Goal: Complete application form

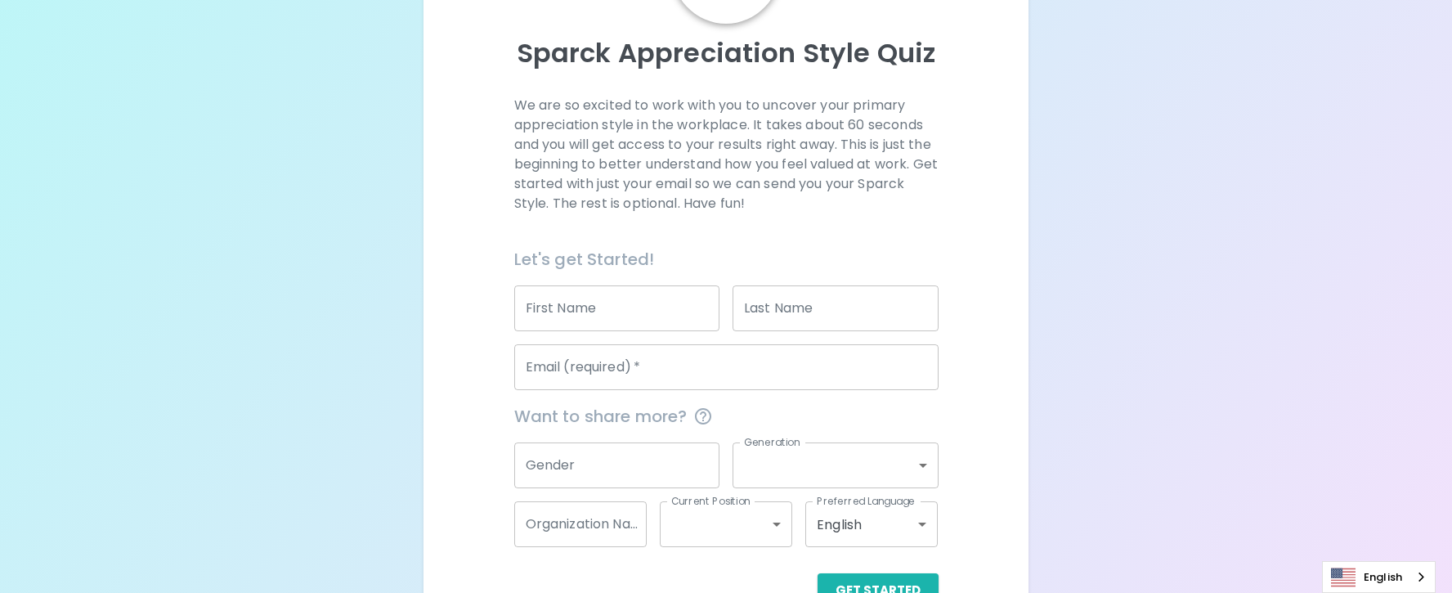
scroll to position [164, 0]
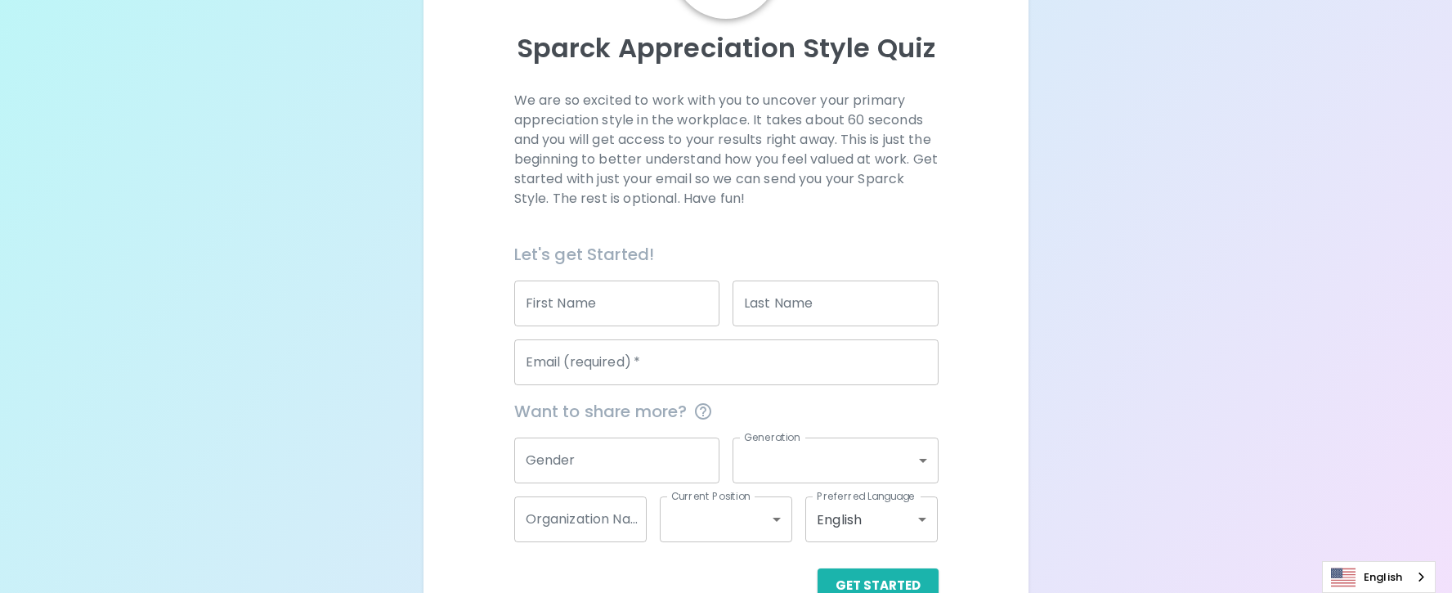
click at [633, 287] on input "First Name" at bounding box center [617, 303] width 206 height 46
type input "Dr. [PERSON_NAME]"
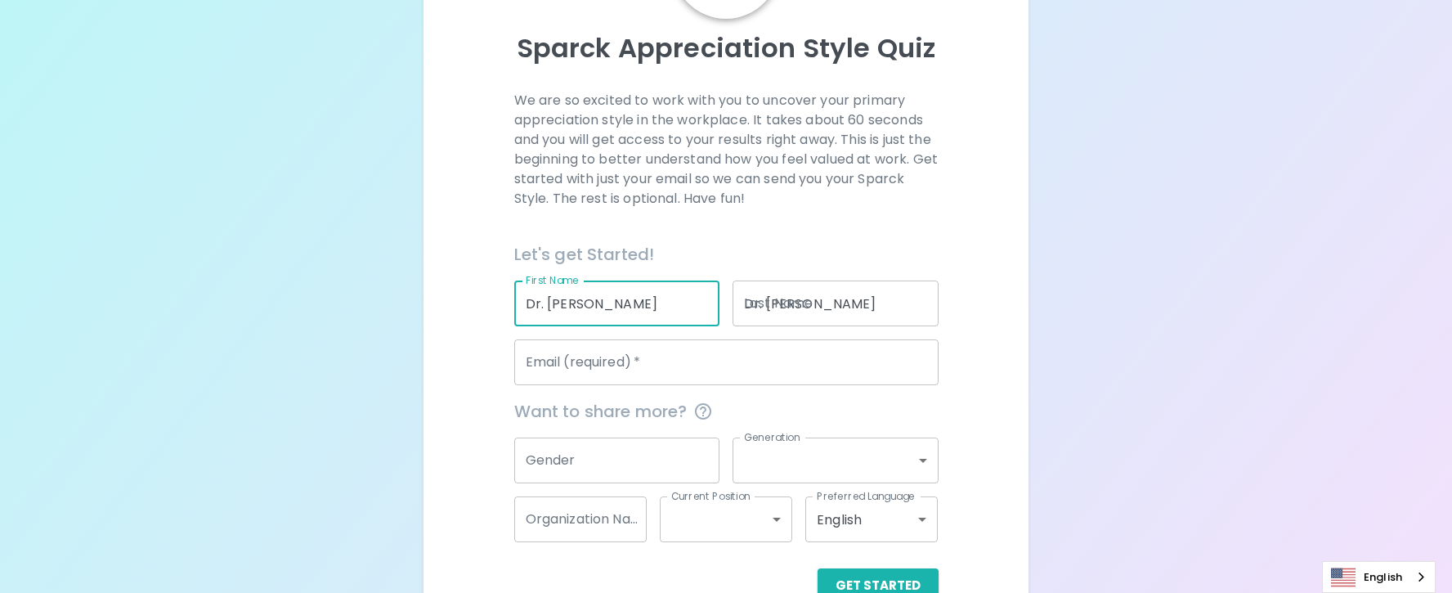
type input "[EMAIL_ADDRESS][DOMAIN_NAME]"
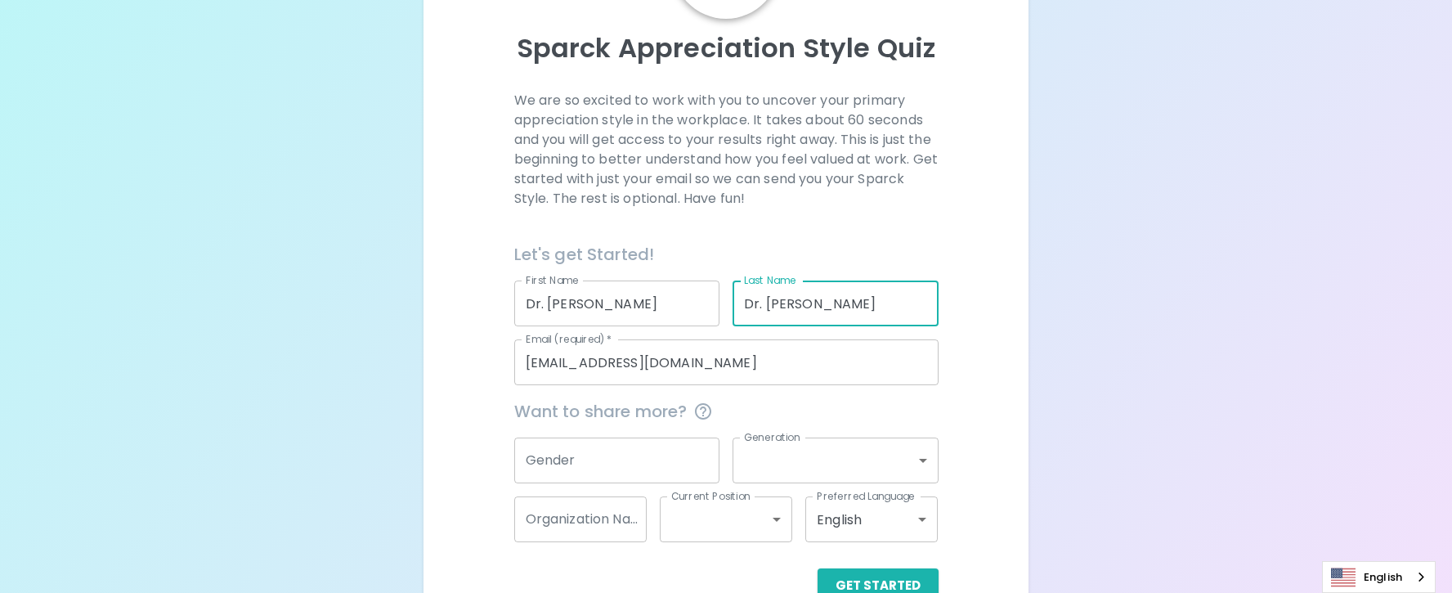
drag, startPoint x: 870, startPoint y: 307, endPoint x: 709, endPoint y: 307, distance: 161.1
click at [709, 307] on div "Let's get Started! First Name Dr. [PERSON_NAME] First Name Last Name Dr. [PERSO…" at bounding box center [719, 306] width 437 height 157
click at [892, 324] on input "Dr. [PERSON_NAME]" at bounding box center [836, 303] width 206 height 46
type input "[PERSON_NAME]"
click at [354, 341] on div "Sparck Appreciation Style Quiz We are so excited to work with you to uncover yo…" at bounding box center [726, 235] width 1452 height 799
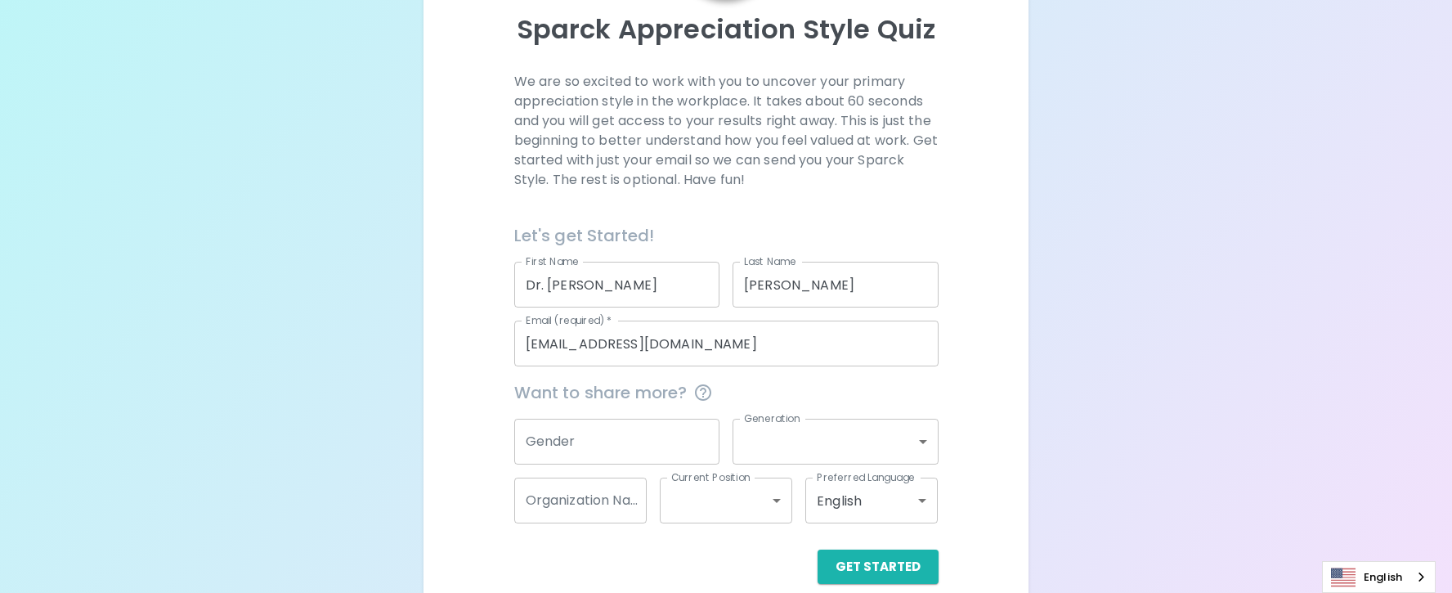
scroll to position [206, 0]
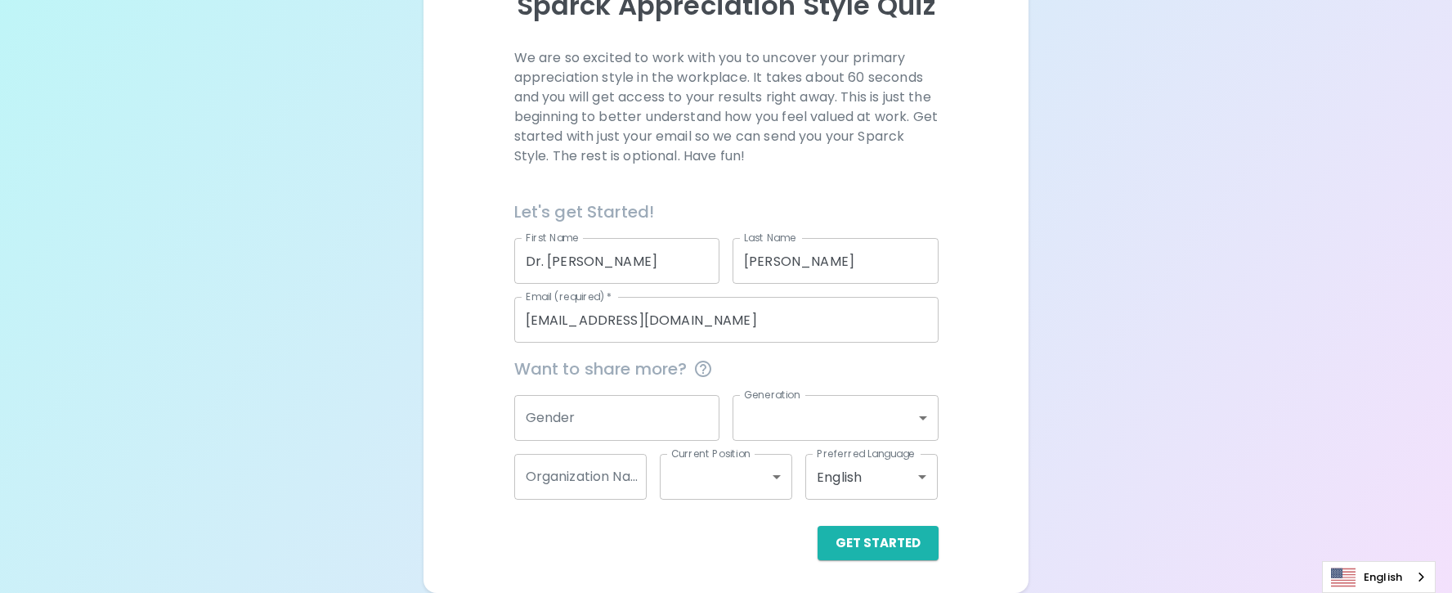
click at [595, 424] on input "Gender" at bounding box center [617, 418] width 206 height 46
type input "[DEMOGRAPHIC_DATA]"
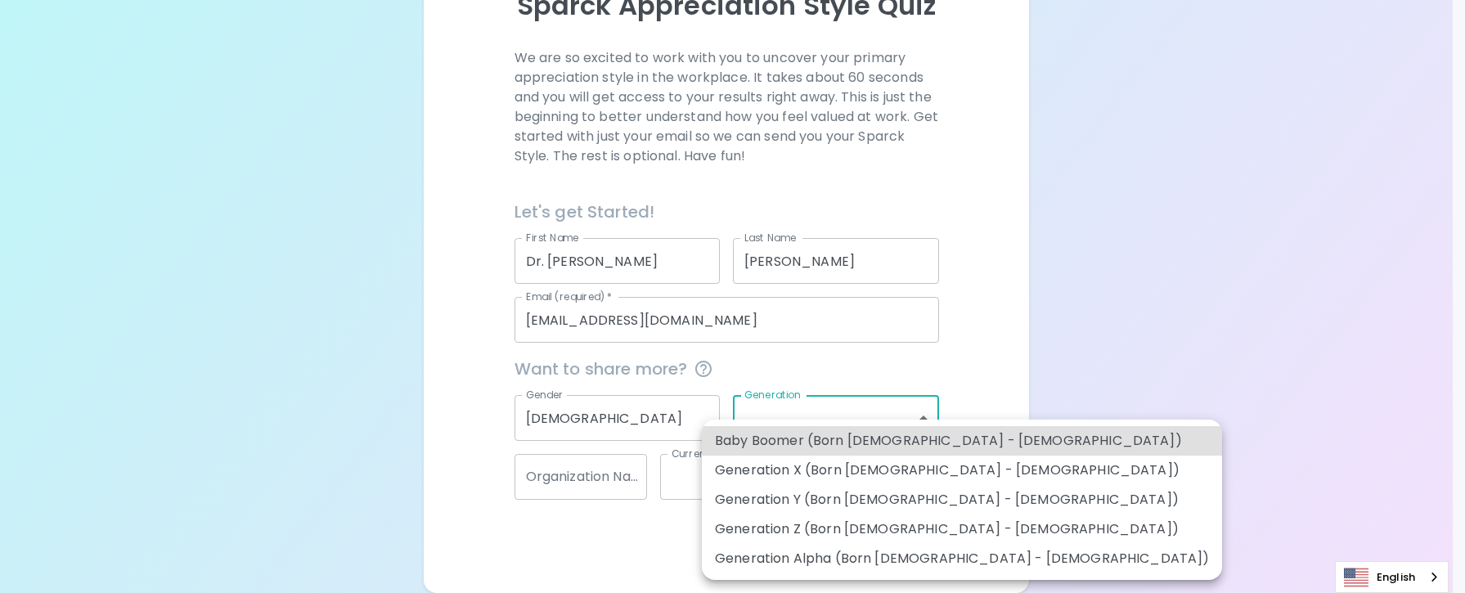
click at [801, 412] on body "Sparck Appreciation Style Quiz We are so excited to work with you to uncover yo…" at bounding box center [732, 193] width 1465 height 799
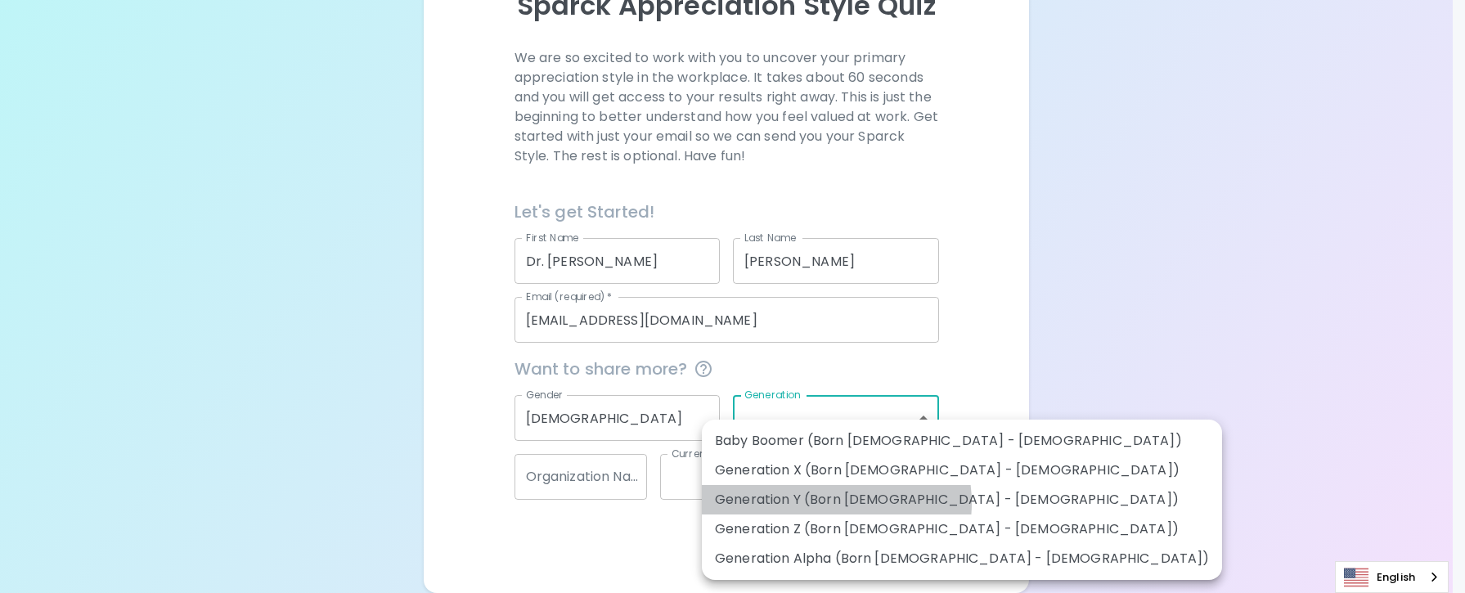
click at [832, 503] on li "Generation Y (Born [DEMOGRAPHIC_DATA] - [DEMOGRAPHIC_DATA])" at bounding box center [962, 499] width 520 height 29
type input "generation_y"
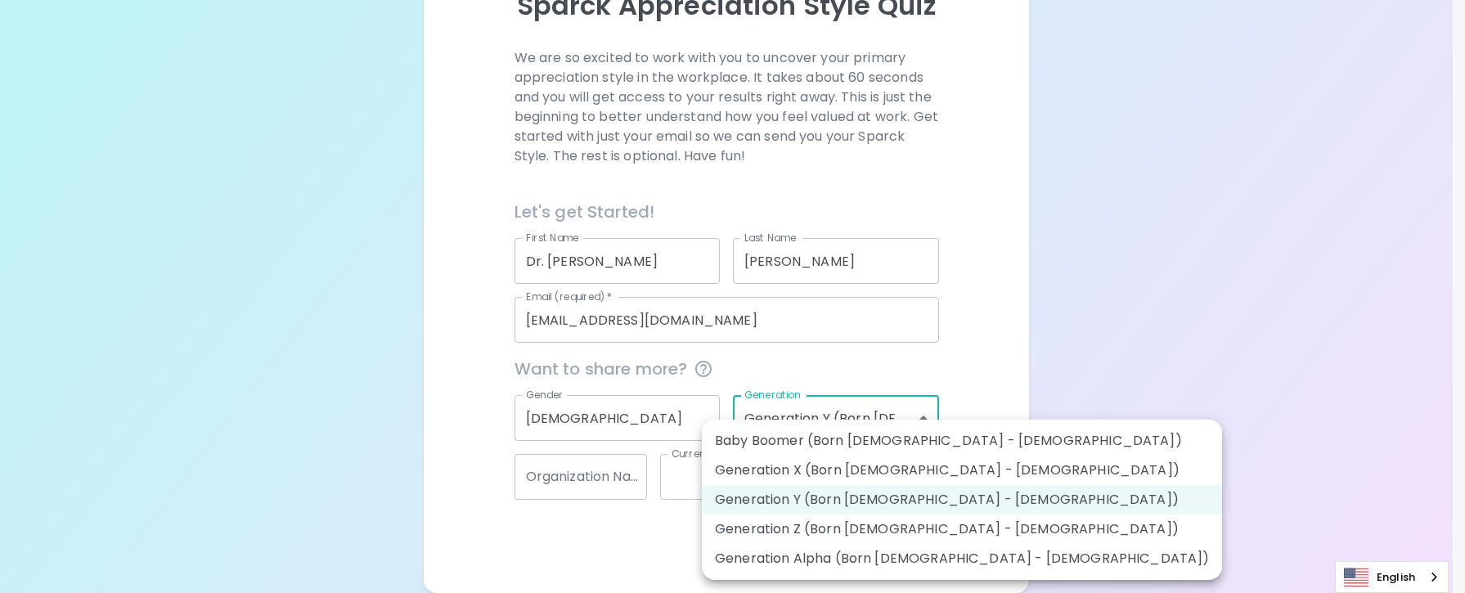
click at [823, 430] on body "Sparck Appreciation Style Quiz We are so excited to work with you to uncover yo…" at bounding box center [732, 193] width 1465 height 799
click at [818, 500] on li "Generation Y (Born [DEMOGRAPHIC_DATA] - [DEMOGRAPHIC_DATA])" at bounding box center [962, 499] width 520 height 29
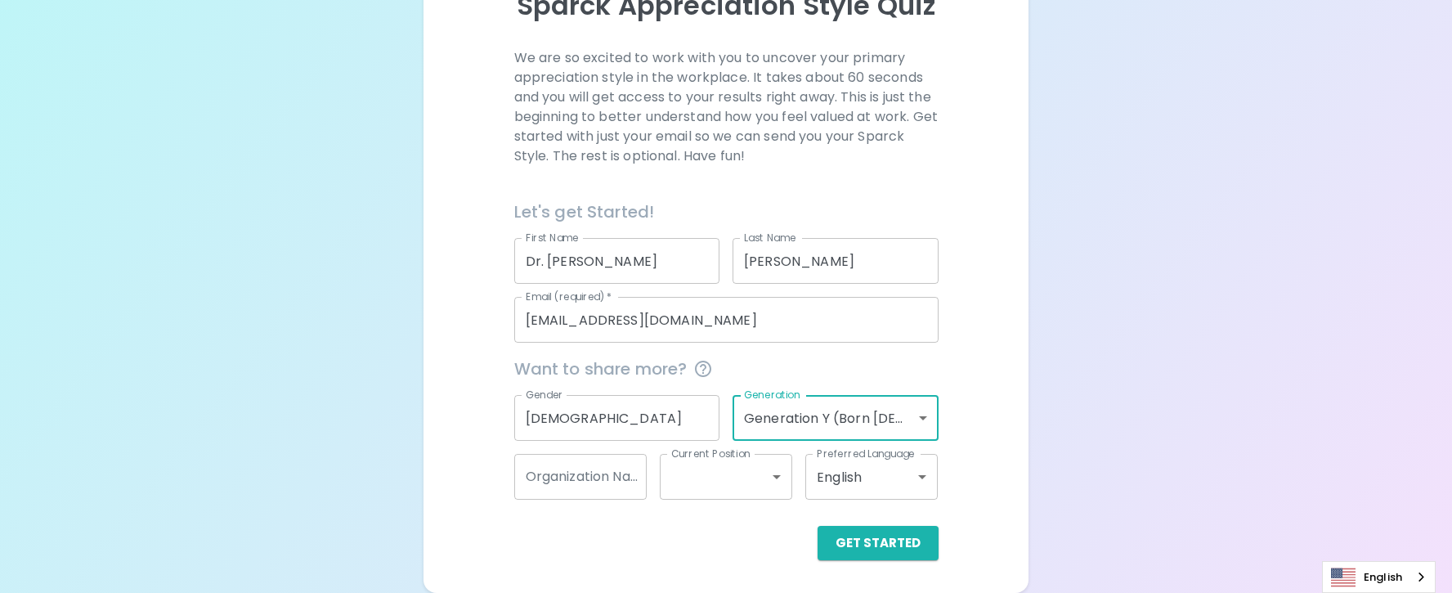
click at [572, 477] on input "Organization Name" at bounding box center [580, 477] width 132 height 46
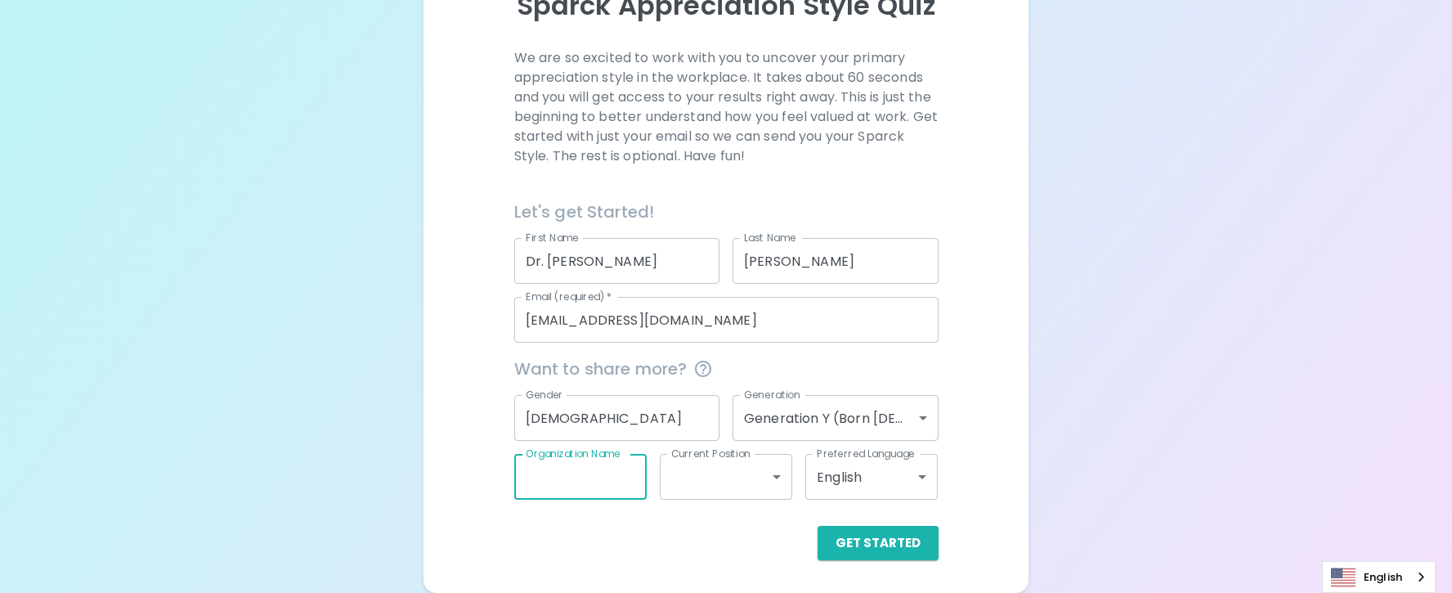
type input "Woodcraft Rangers"
click at [764, 463] on body "Sparck Appreciation Style Quiz We are so excited to work with you to uncover yo…" at bounding box center [732, 193] width 1465 height 799
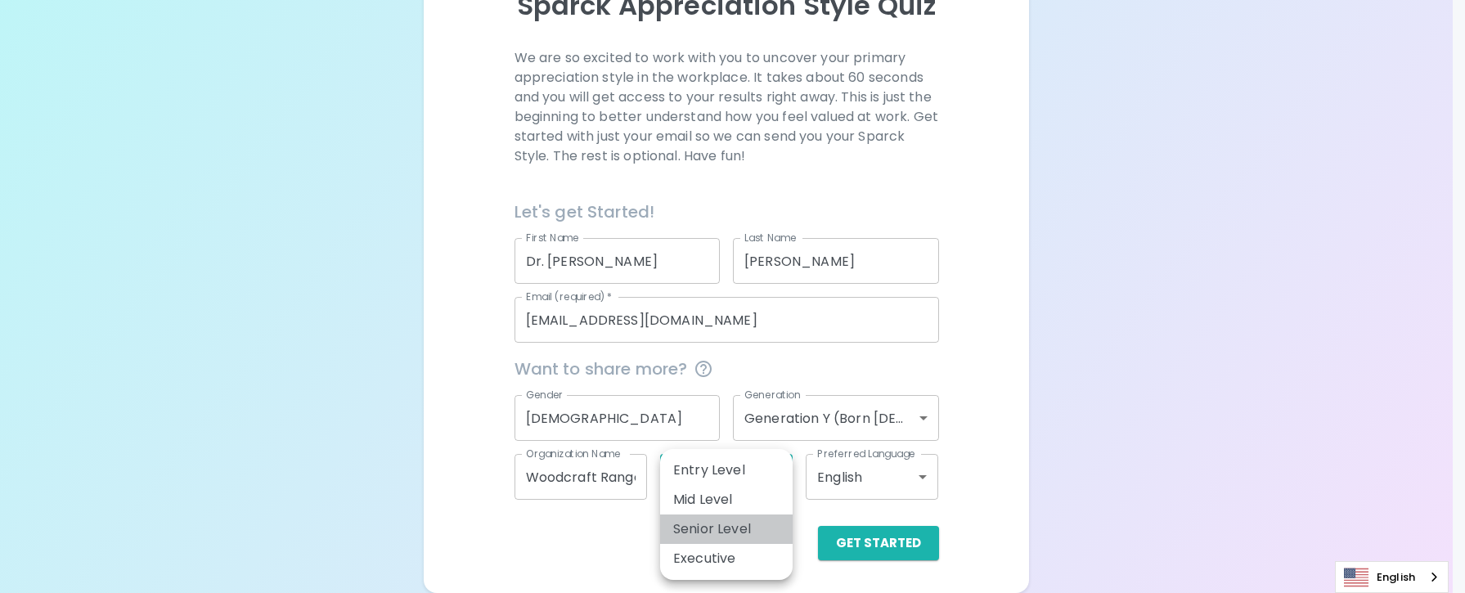
click at [750, 533] on li "Senior Level" at bounding box center [726, 528] width 132 height 29
type input "senior_level"
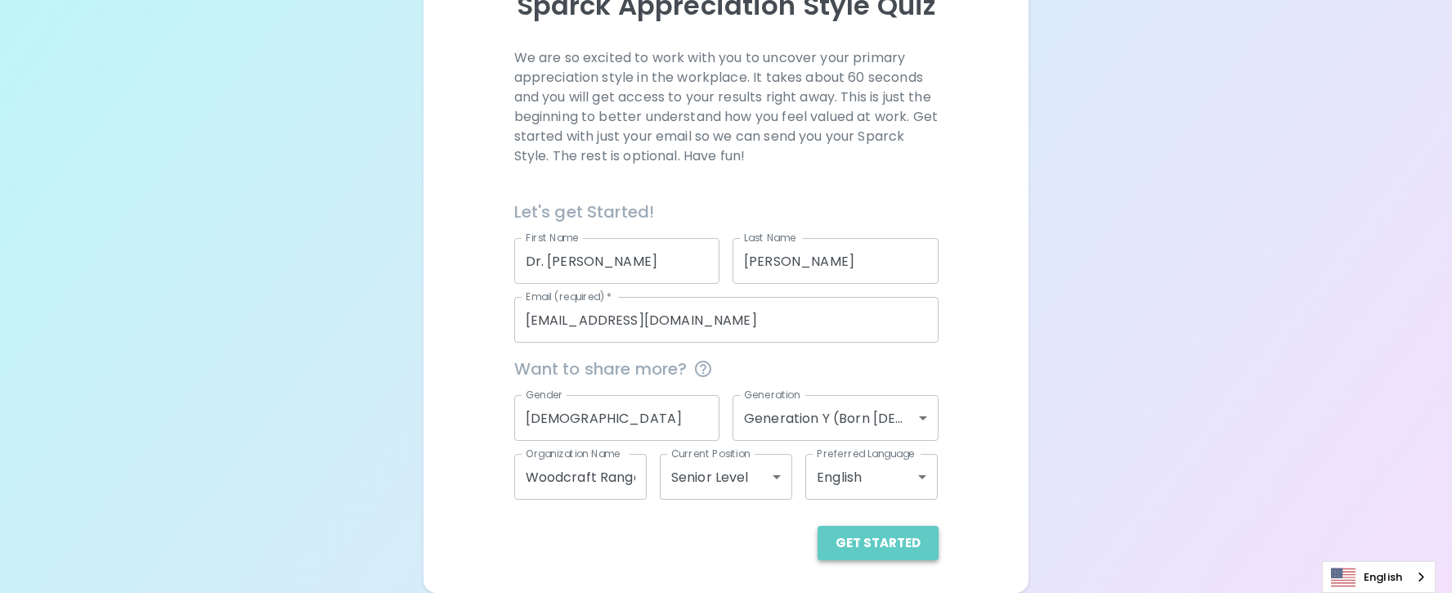
click at [890, 553] on button "Get Started" at bounding box center [878, 543] width 121 height 34
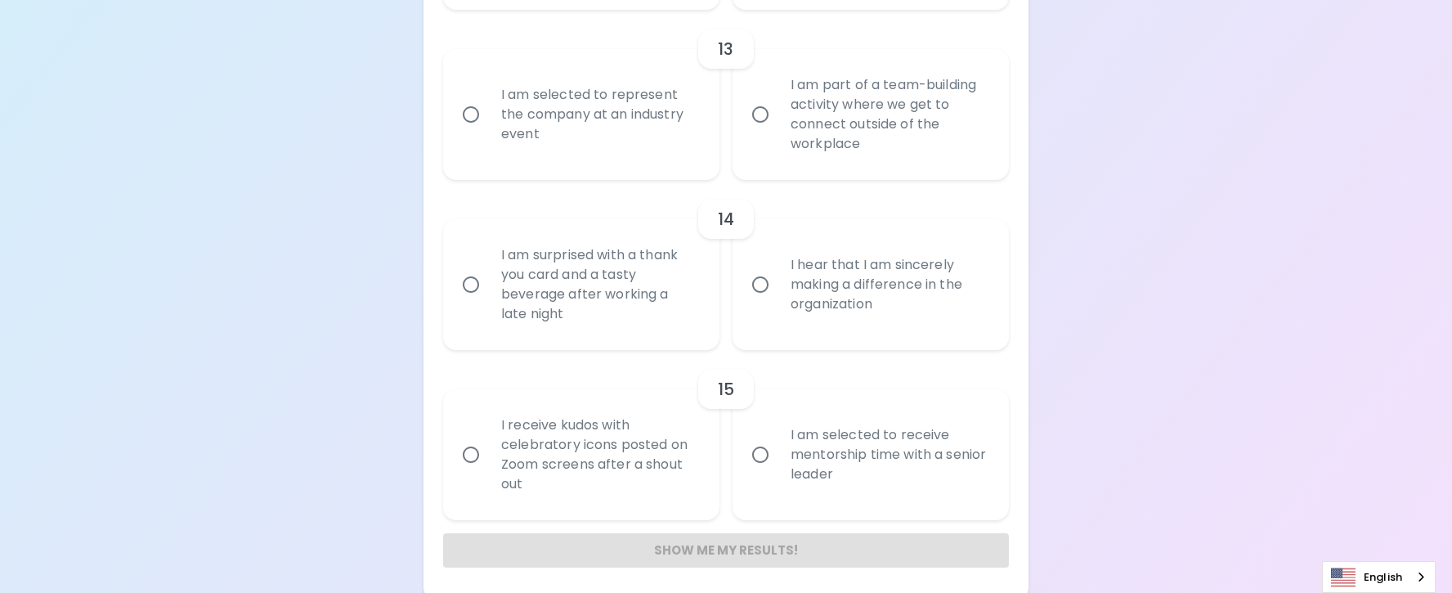
scroll to position [2208, 0]
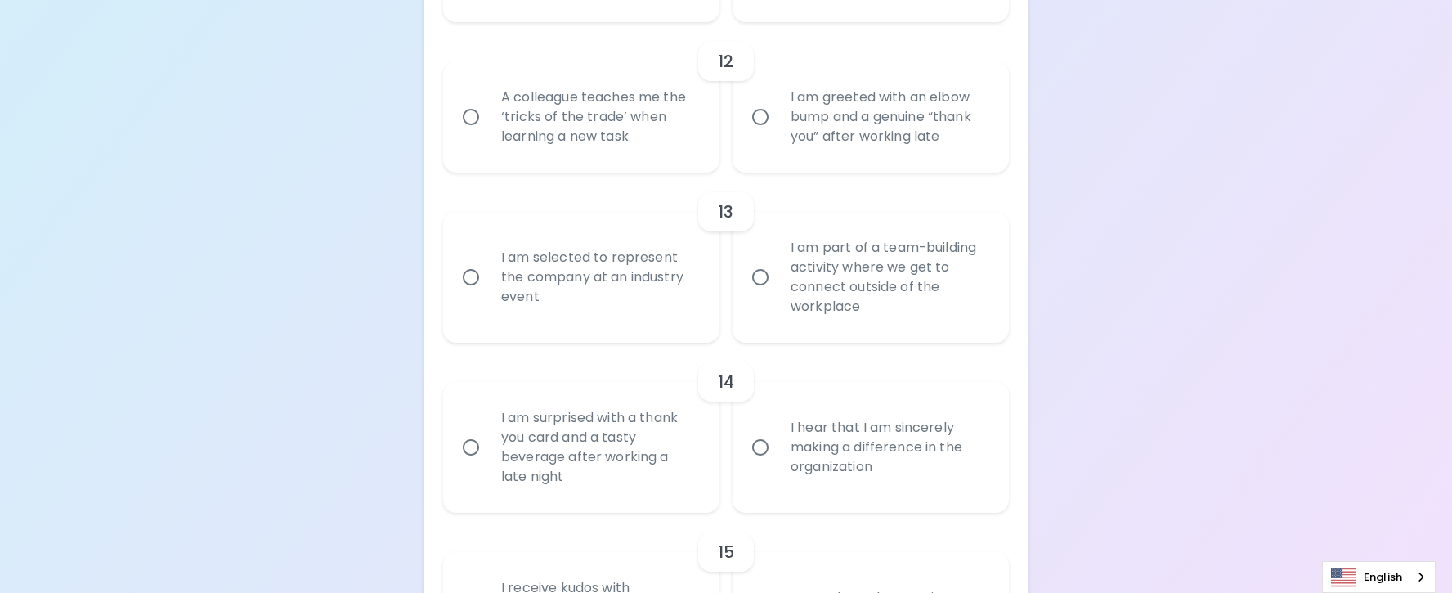
click at [582, 271] on div "I am selected to represent the company at an industry event" at bounding box center [599, 277] width 222 height 98
click at [488, 271] on input "I am selected to represent the company at an industry event" at bounding box center [471, 277] width 34 height 34
radio input "true"
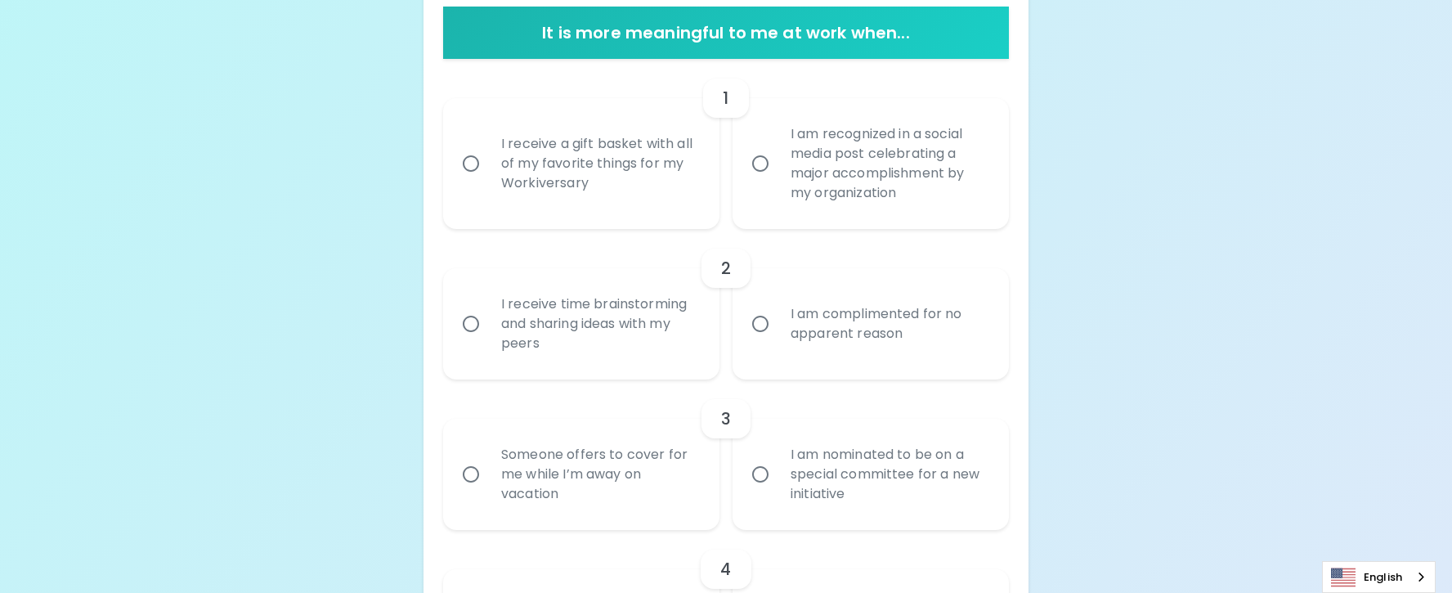
scroll to position [334, 0]
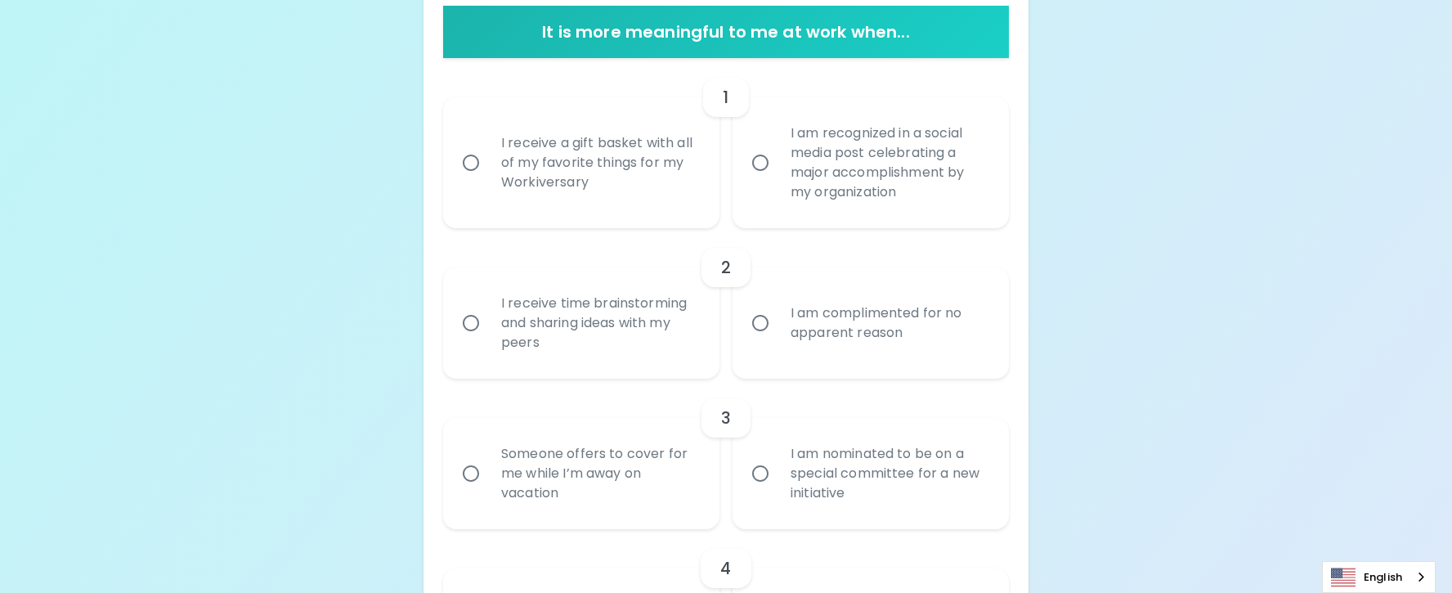
click at [836, 179] on div "I am recognized in a social media post celebrating a major accomplishment by my…" at bounding box center [889, 163] width 222 height 118
click at [778, 179] on input "I am recognized in a social media post celebrating a major accomplishment by my…" at bounding box center [760, 163] width 34 height 34
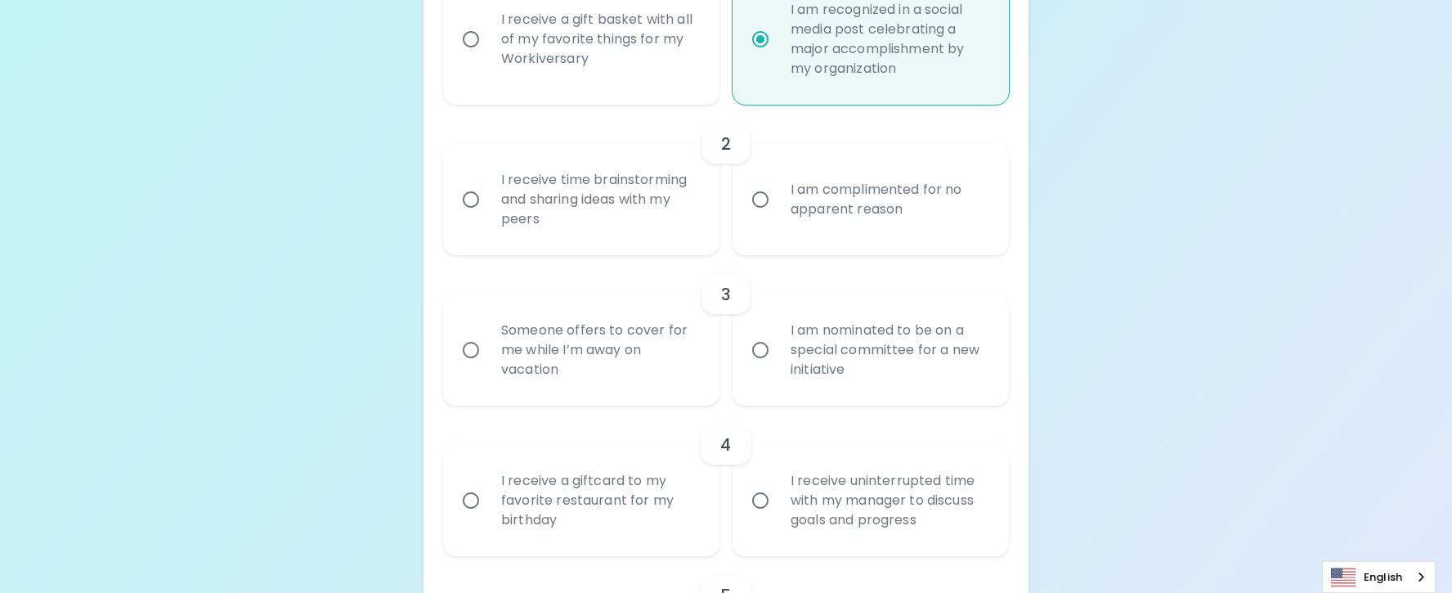
scroll to position [464, 0]
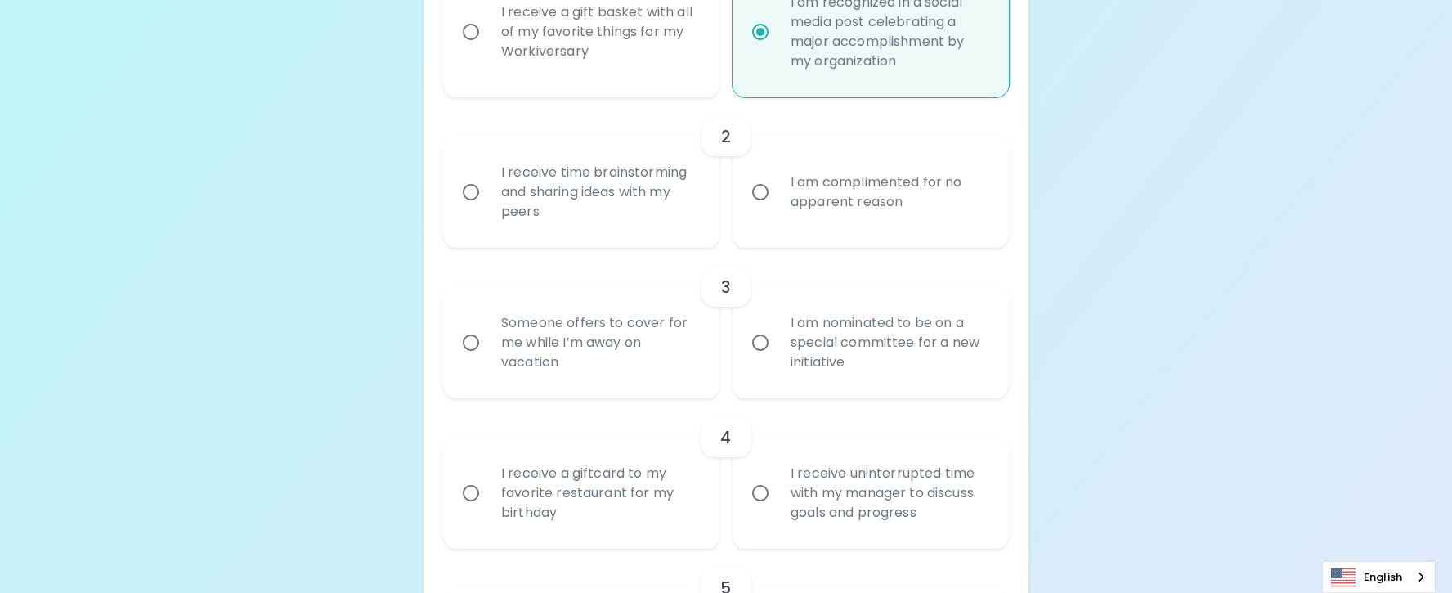
radio input "true"
click at [545, 188] on div "I receive time brainstorming and sharing ideas with my peers" at bounding box center [599, 192] width 222 height 98
click at [488, 188] on input "I receive time brainstorming and sharing ideas with my peers" at bounding box center [471, 192] width 34 height 34
radio input "false"
radio input "true"
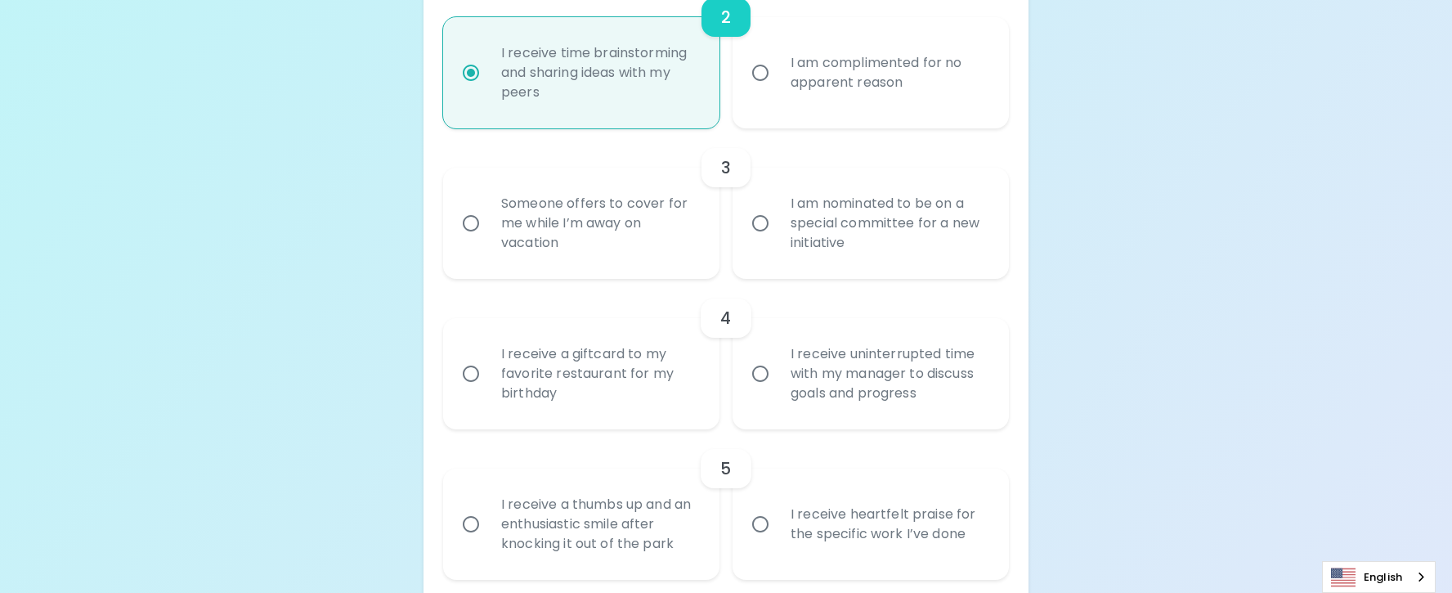
scroll to position [595, 0]
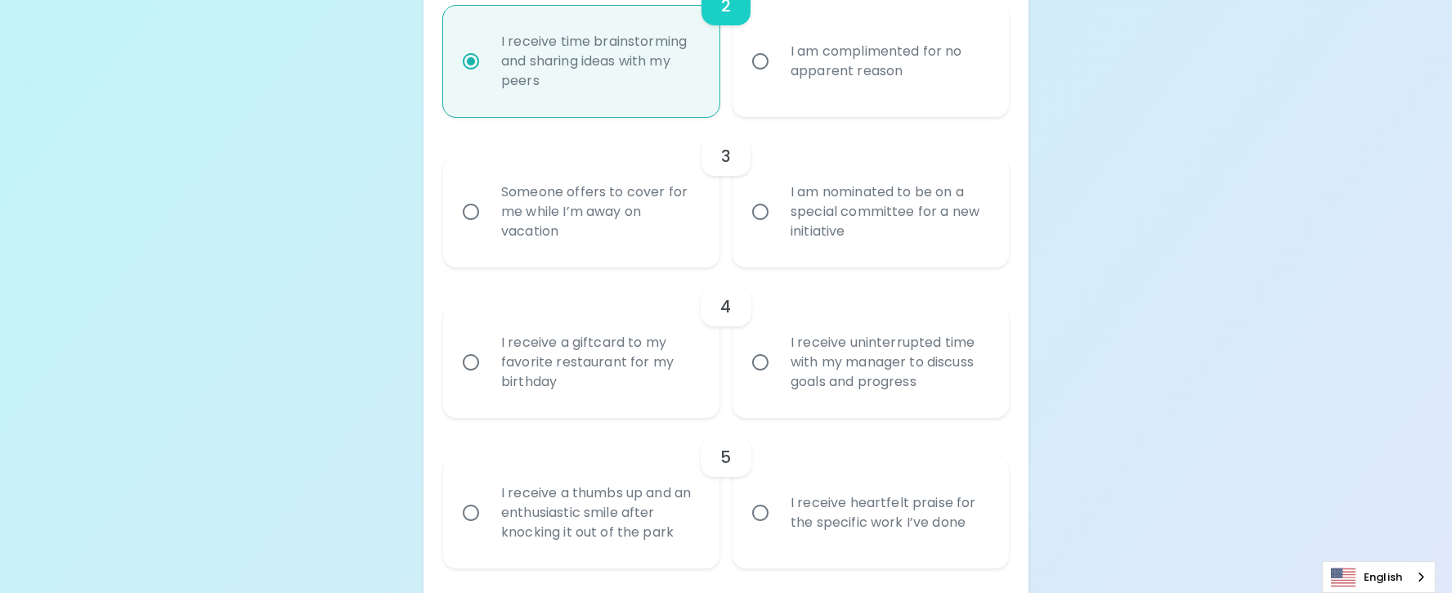
radio input "true"
click at [594, 223] on div "Someone offers to cover for me while I’m away on vacation" at bounding box center [599, 212] width 222 height 98
click at [488, 223] on input "Someone offers to cover for me while I’m away on vacation" at bounding box center [471, 212] width 34 height 34
radio input "false"
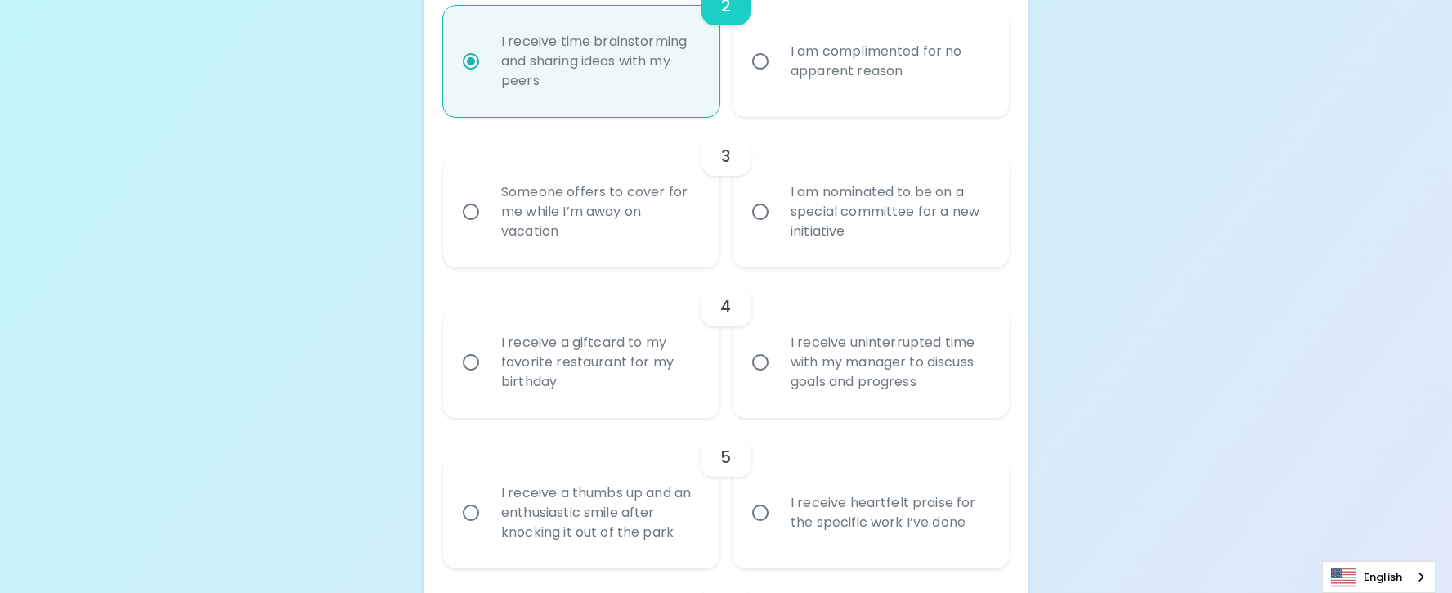
radio input "true"
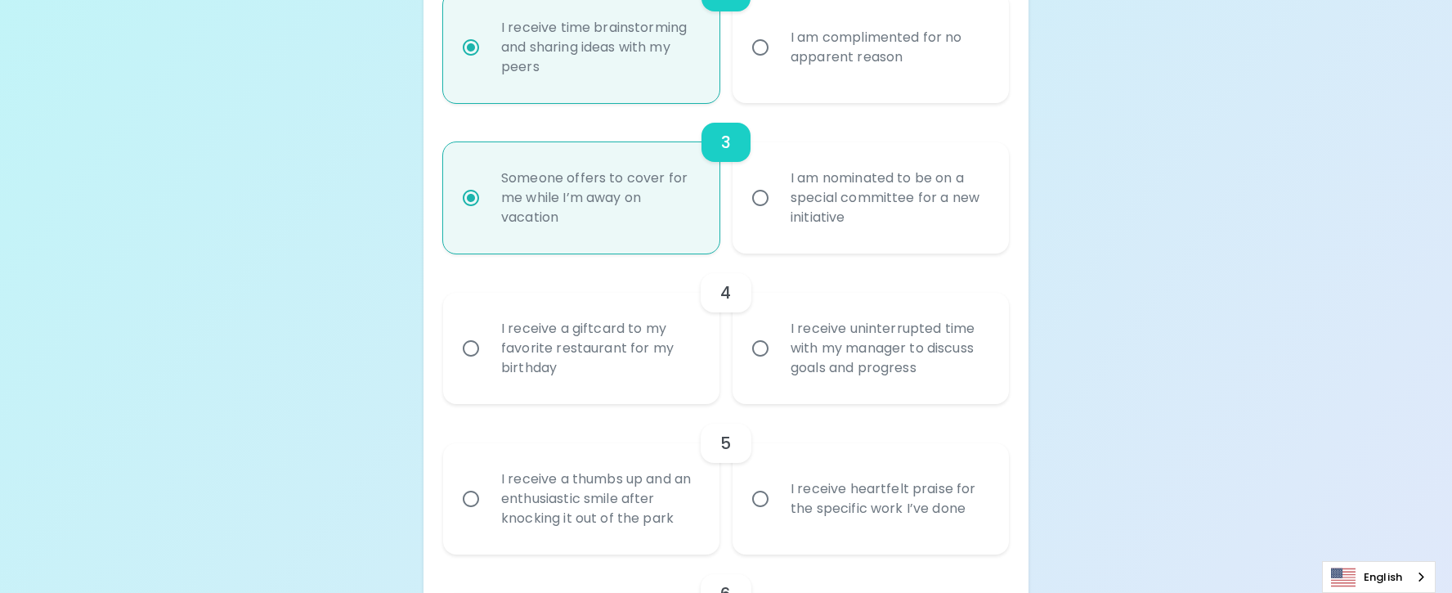
scroll to position [726, 0]
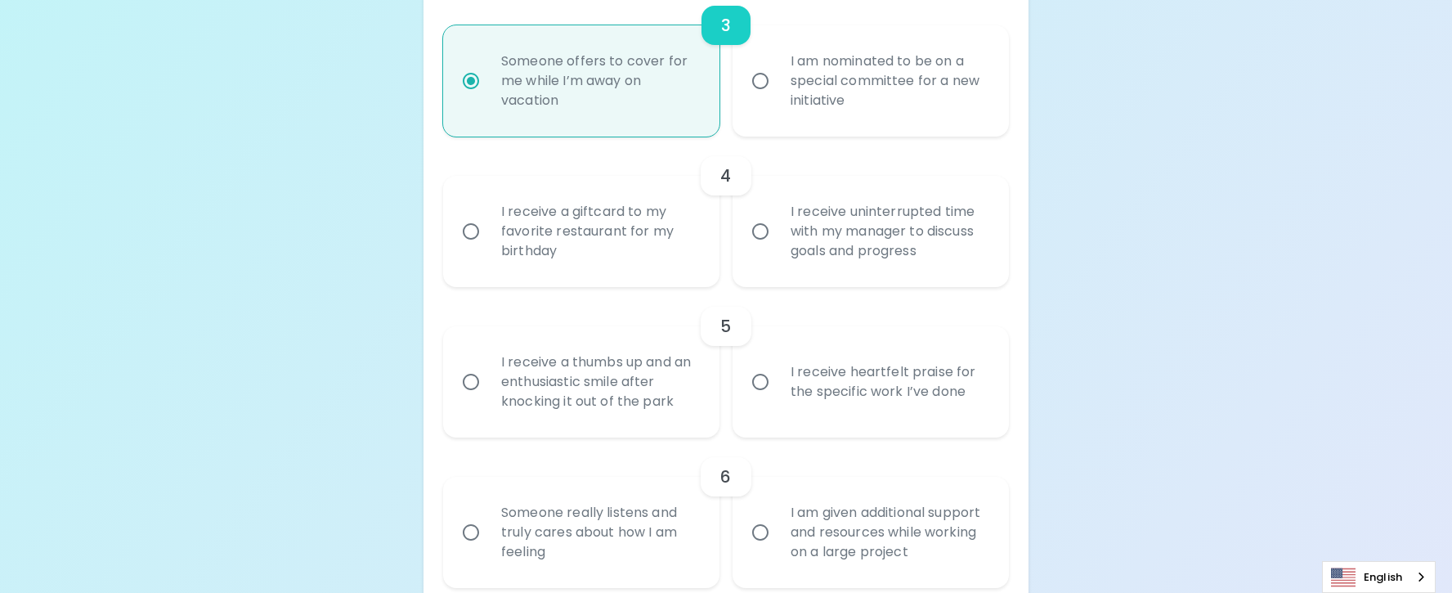
radio input "true"
click at [885, 246] on div "I receive uninterrupted time with my manager to discuss goals and progress" at bounding box center [889, 231] width 222 height 98
click at [778, 246] on input "I receive uninterrupted time with my manager to discuss goals and progress" at bounding box center [760, 231] width 34 height 34
radio input "false"
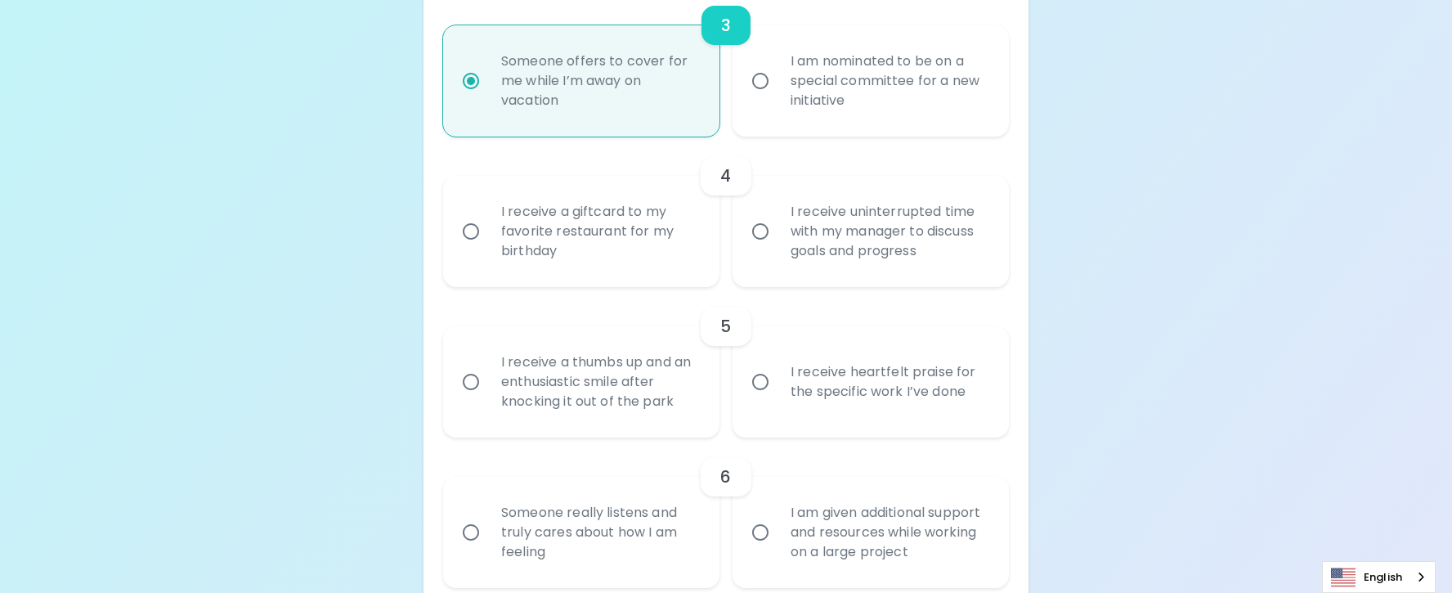
radio input "false"
radio input "true"
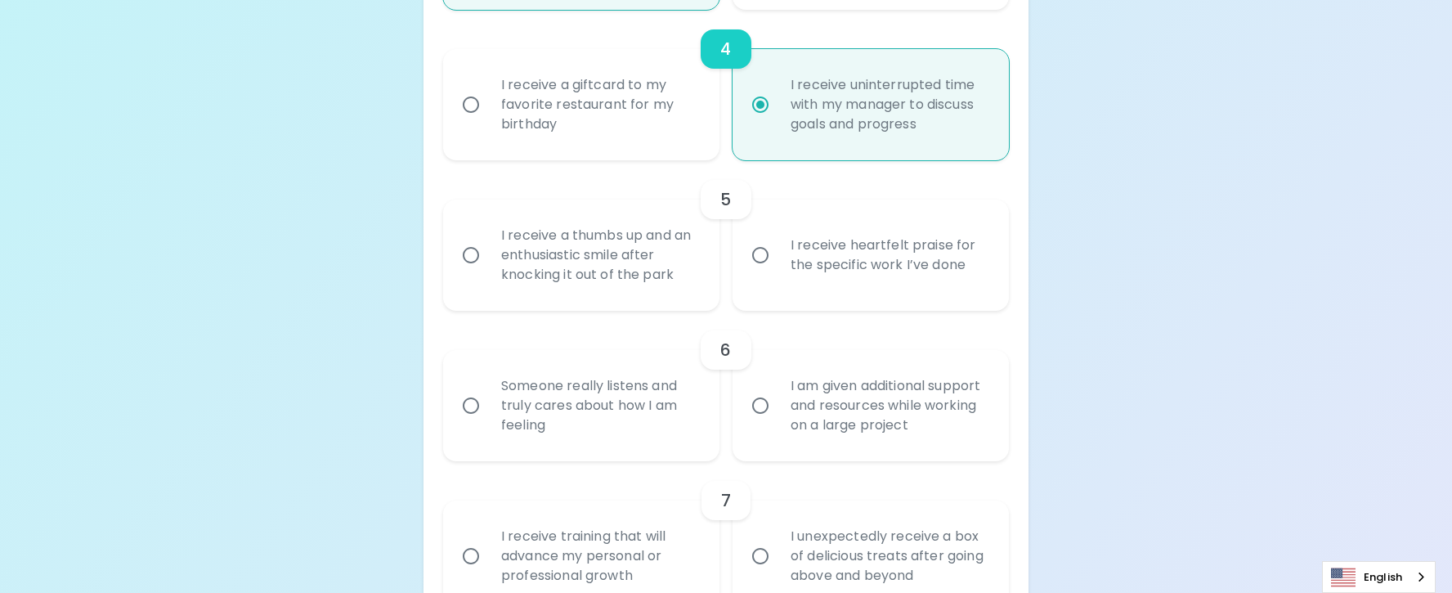
scroll to position [857, 0]
radio input "true"
click at [567, 246] on div "I receive a thumbs up and an enthusiastic smile after knocking it out of the pa…" at bounding box center [599, 251] width 222 height 98
click at [488, 246] on input "I receive a thumbs up and an enthusiastic smile after knocking it out of the pa…" at bounding box center [471, 251] width 34 height 34
radio input "false"
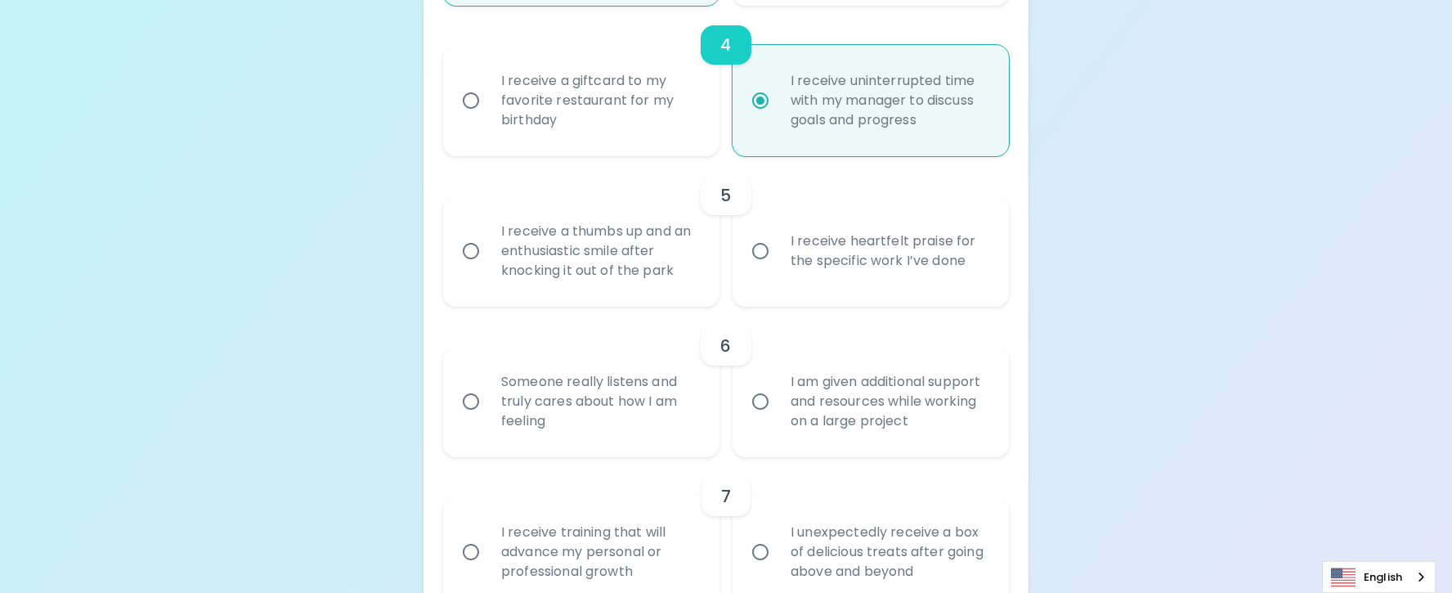
radio input "false"
radio input "true"
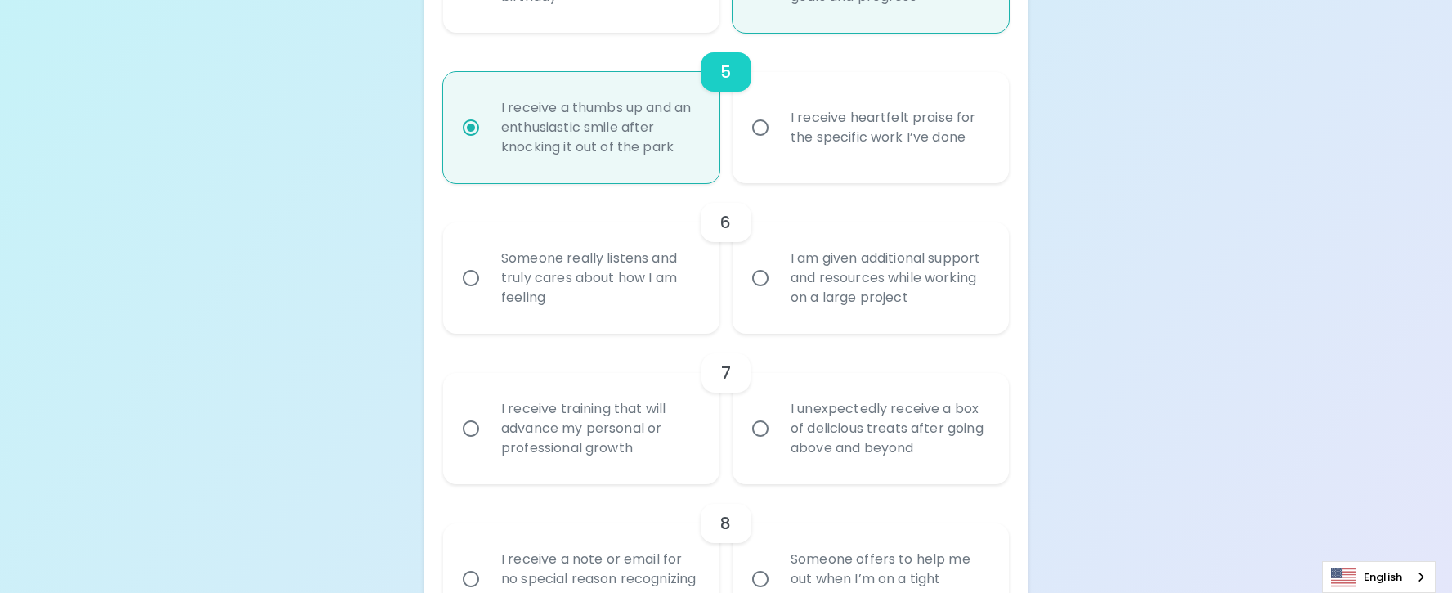
scroll to position [988, 0]
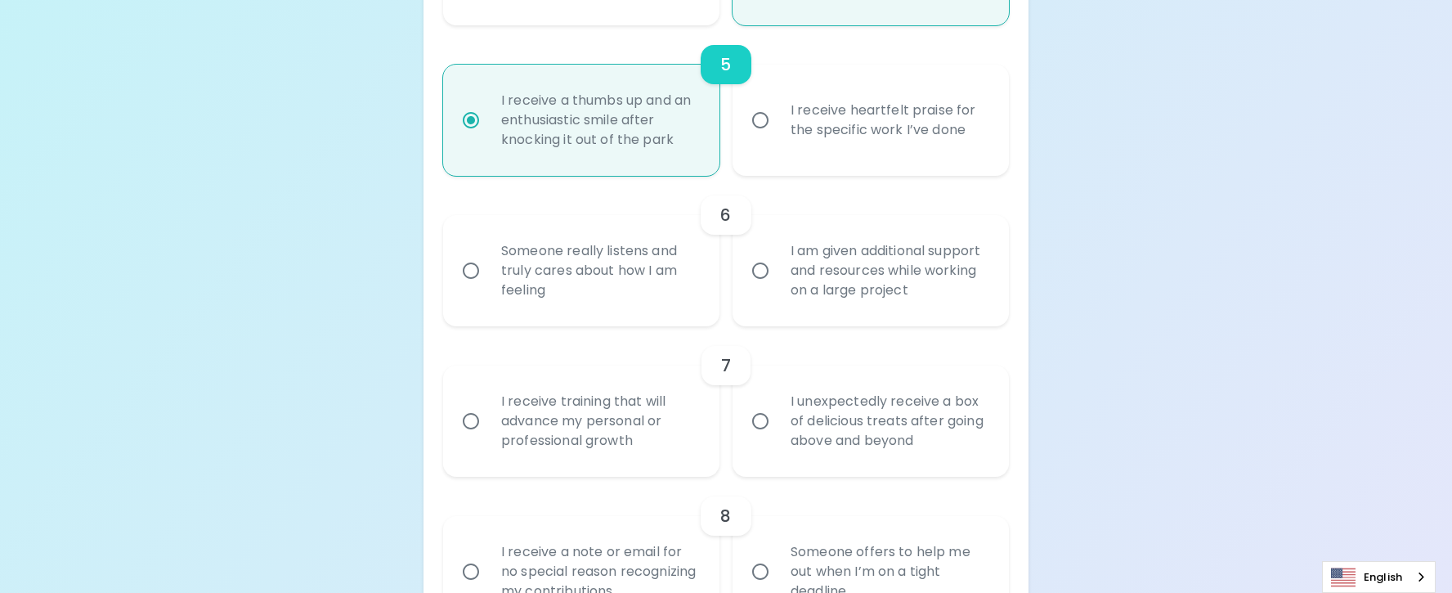
radio input "true"
click at [837, 266] on div "I am given additional support and resources while working on a large project" at bounding box center [889, 271] width 222 height 98
click at [778, 266] on input "I am given additional support and resources while working on a large project" at bounding box center [760, 270] width 34 height 34
radio input "false"
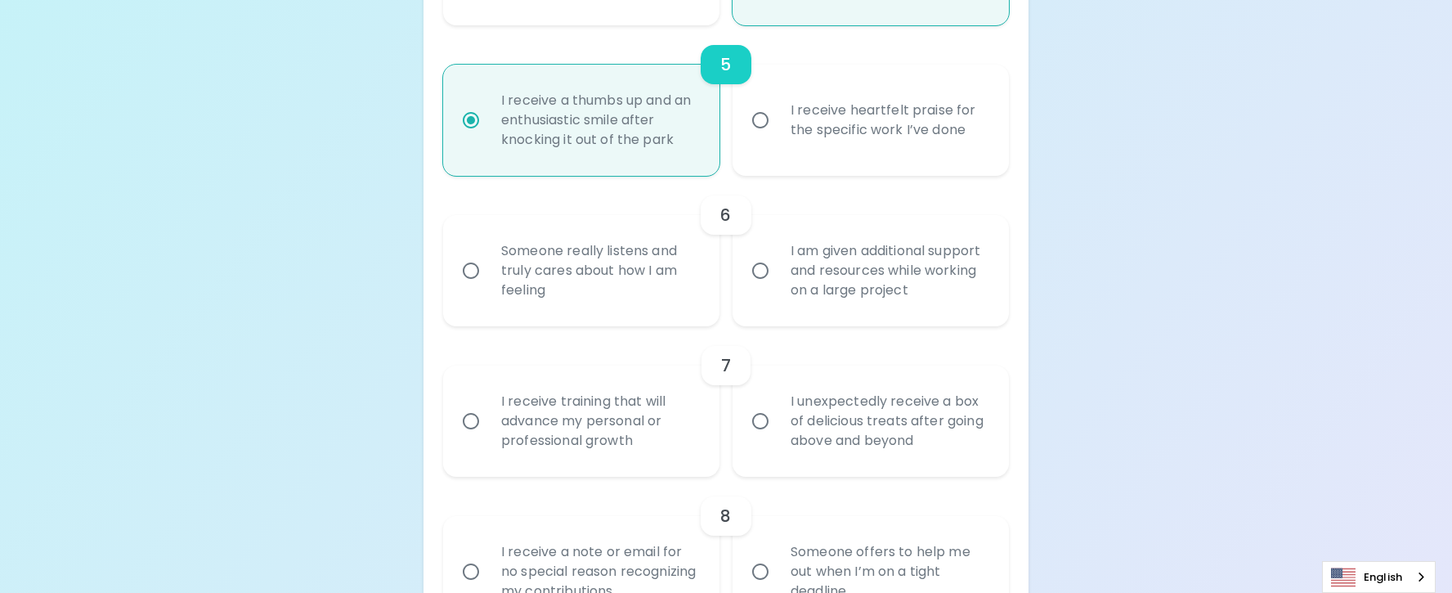
radio input "false"
radio input "true"
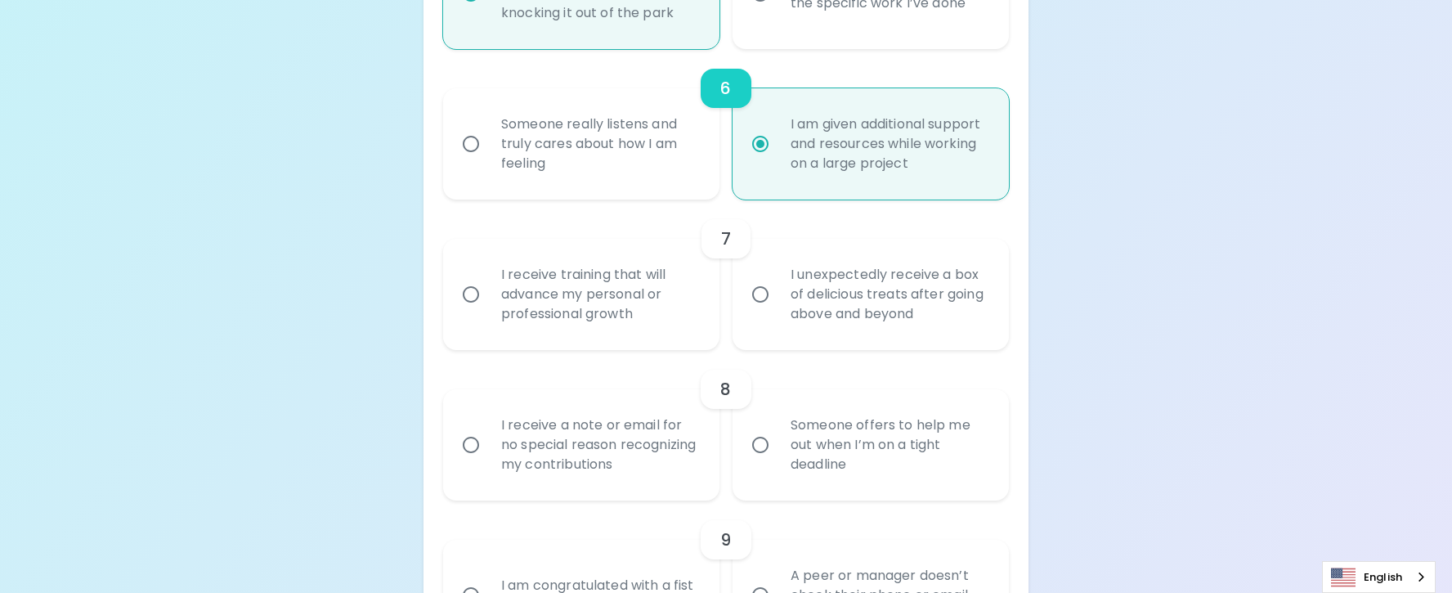
scroll to position [1119, 0]
radio input "true"
click at [512, 298] on div "I receive training that will advance my personal or professional growth" at bounding box center [599, 290] width 222 height 98
click at [488, 298] on input "I receive training that will advance my personal or professional growth" at bounding box center [471, 290] width 34 height 34
radio input "false"
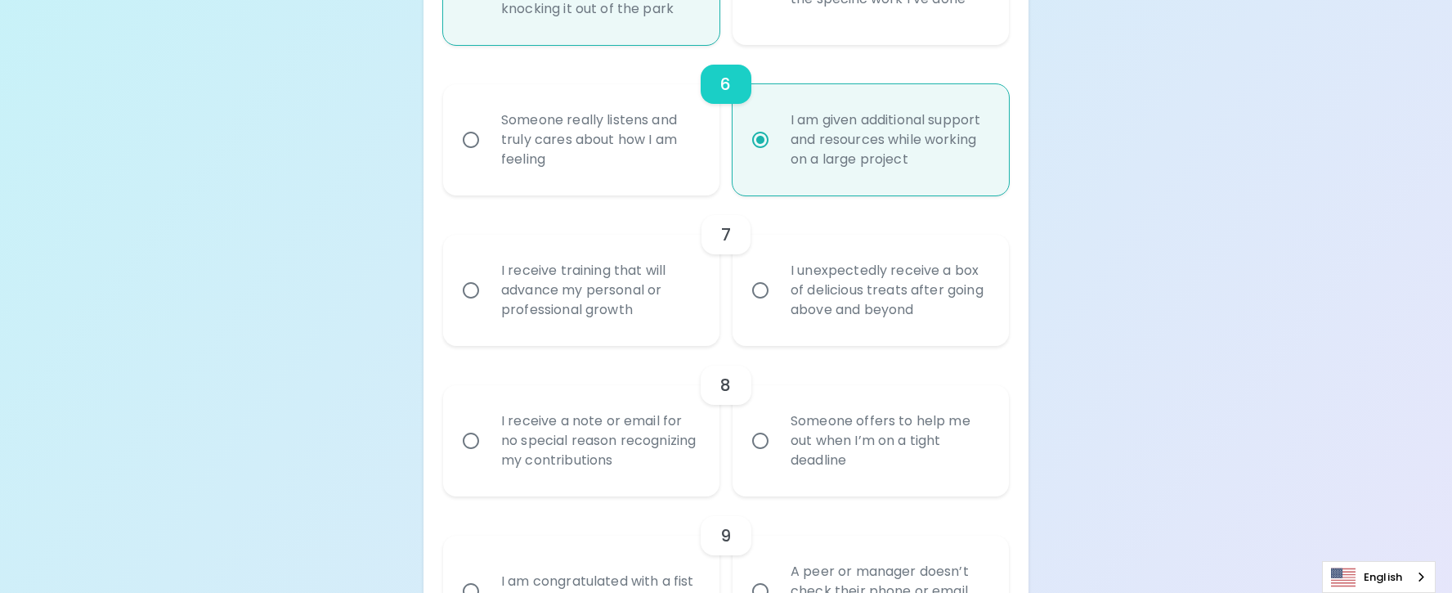
radio input "false"
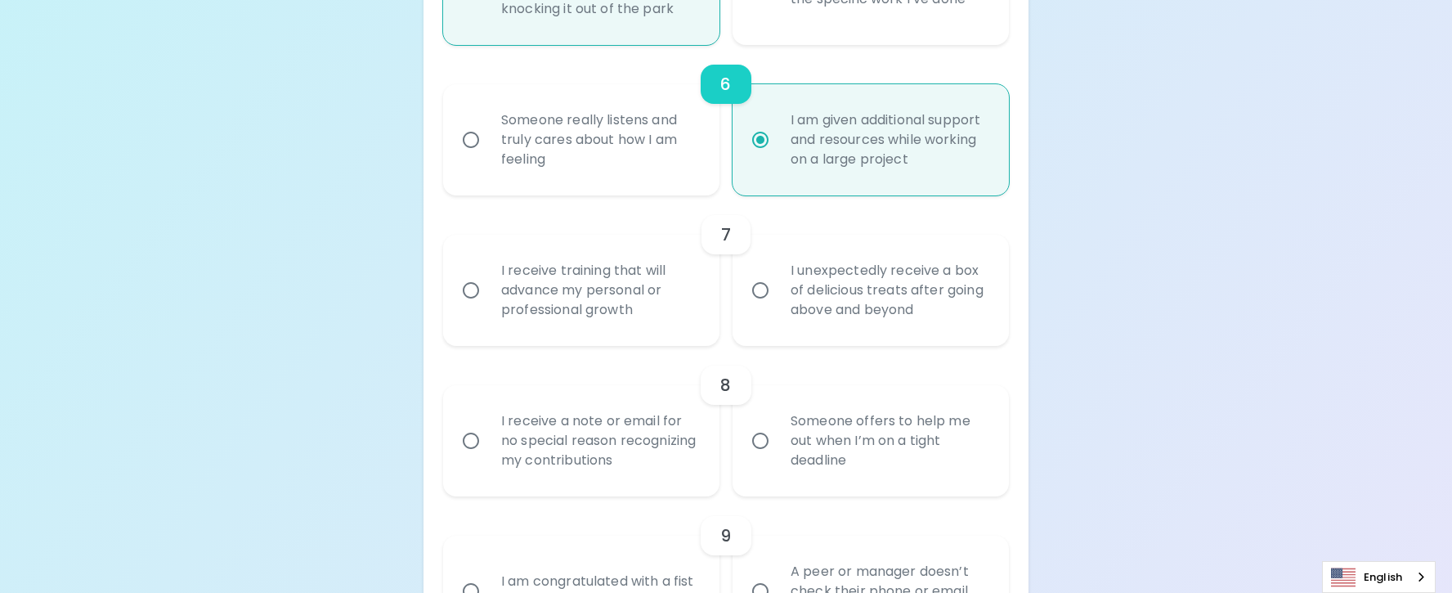
radio input "true"
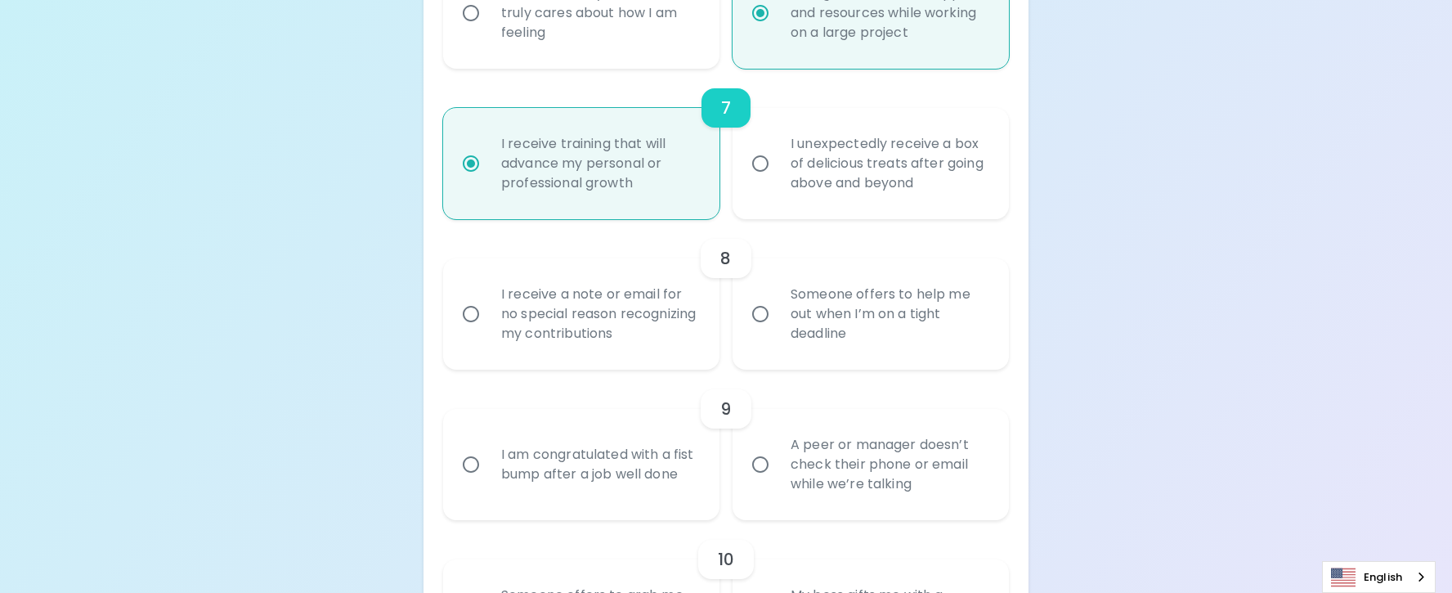
scroll to position [1249, 0]
radio input "true"
click at [831, 310] on div "Someone offers to help me out when I’m on a tight deadline" at bounding box center [889, 310] width 222 height 98
click at [778, 310] on input "Someone offers to help me out when I’m on a tight deadline" at bounding box center [760, 310] width 34 height 34
radio input "false"
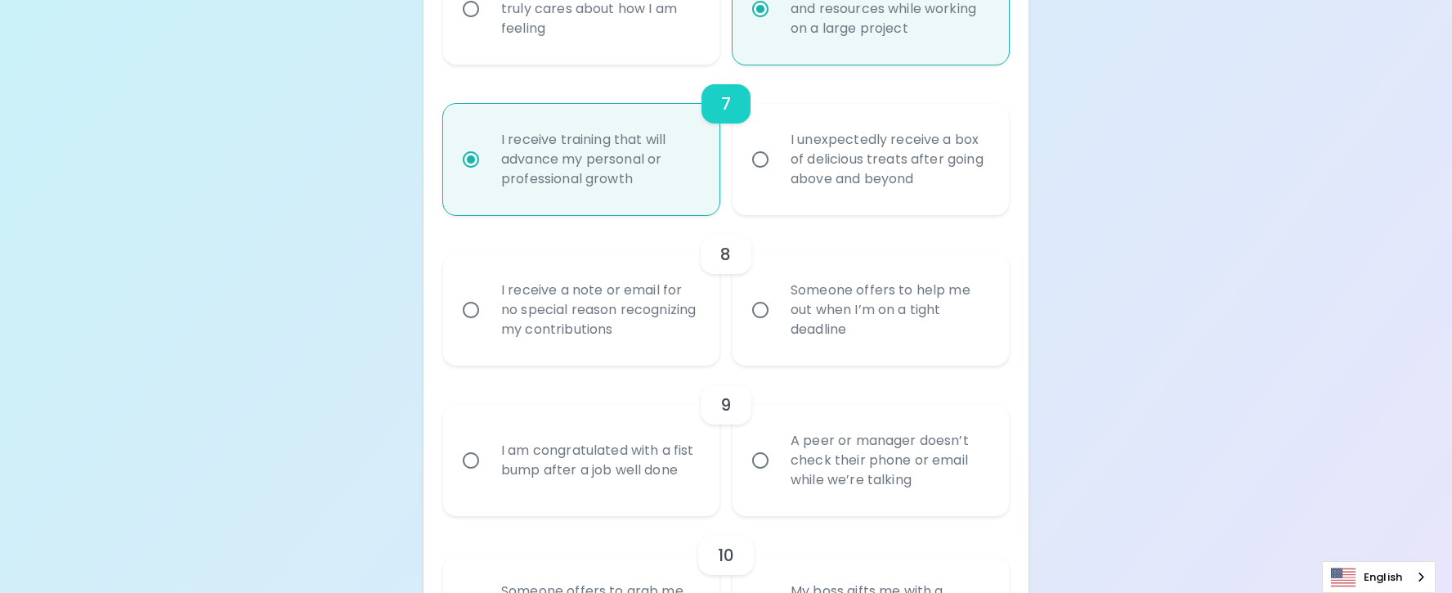
radio input "false"
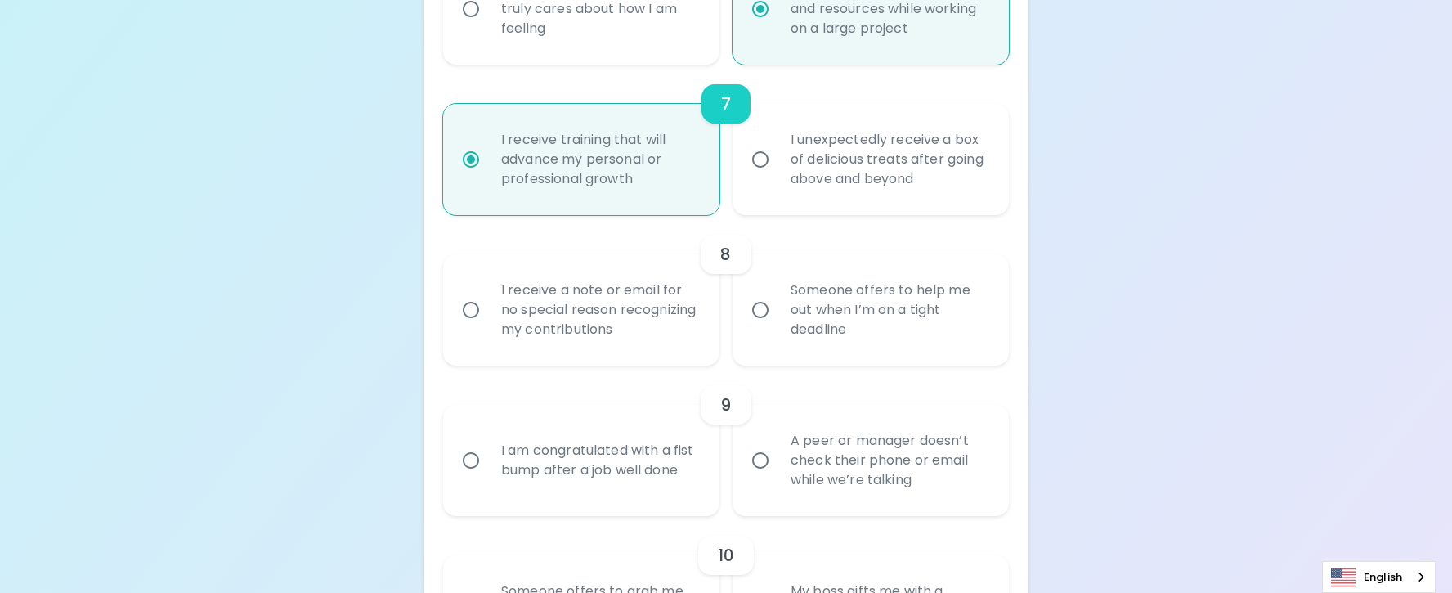
radio input "false"
radio input "true"
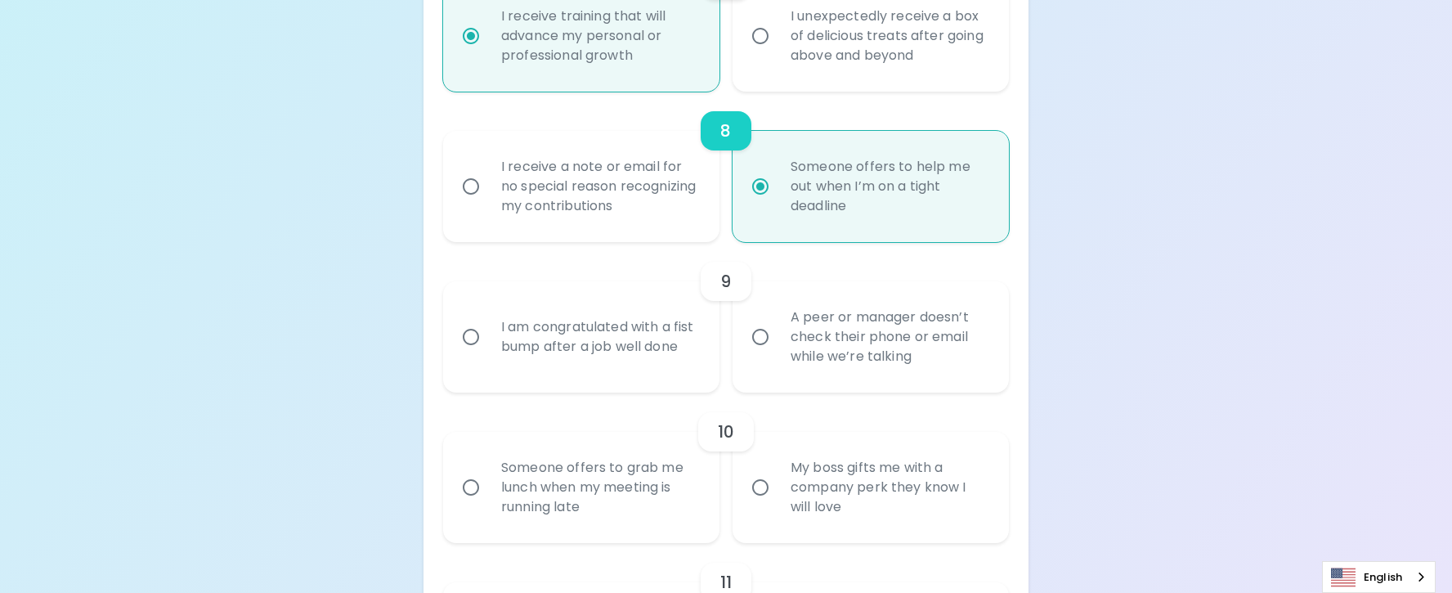
scroll to position [1380, 0]
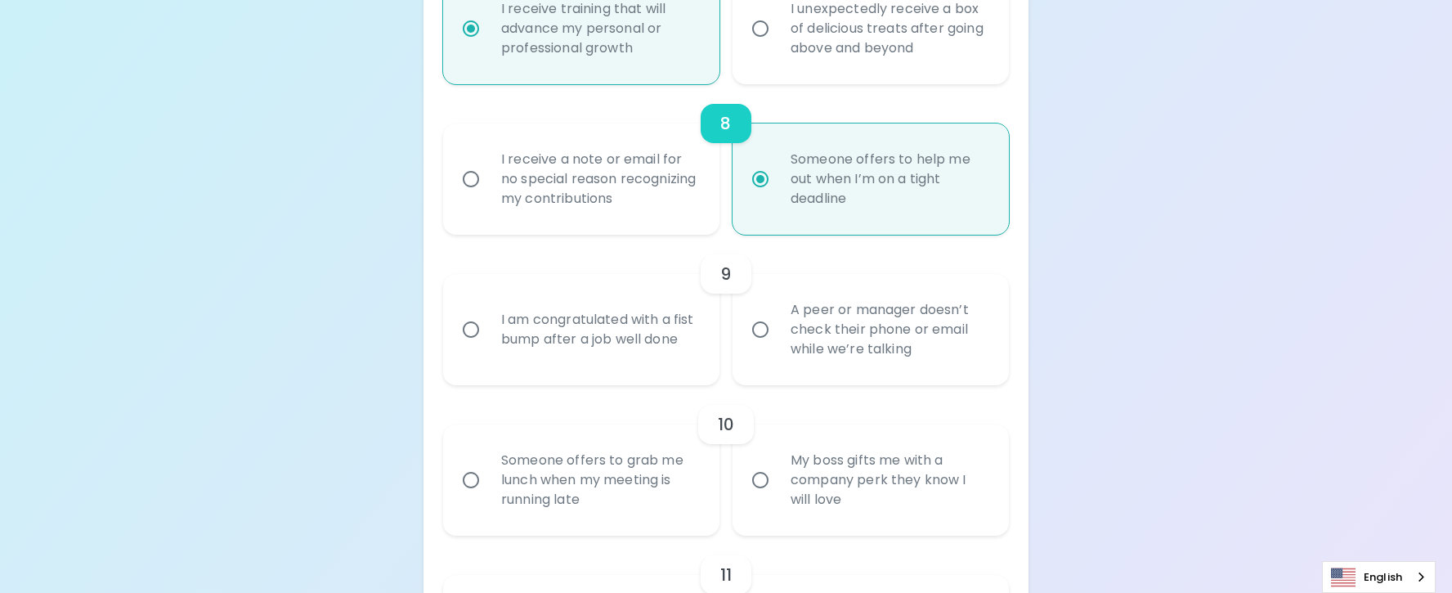
radio input "true"
click at [909, 326] on div "A peer or manager doesn’t check their phone or email while we’re talking" at bounding box center [889, 329] width 222 height 98
click at [778, 326] on input "A peer or manager doesn’t check their phone or email while we’re talking" at bounding box center [760, 329] width 34 height 34
radio input "false"
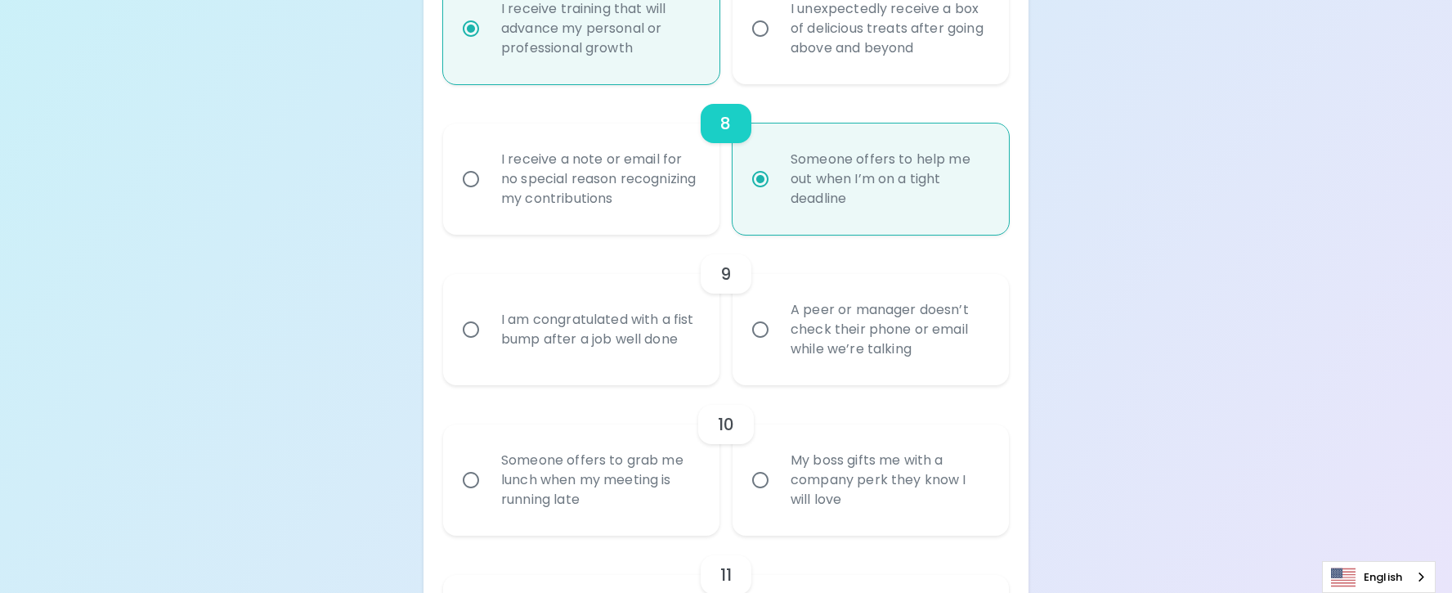
radio input "false"
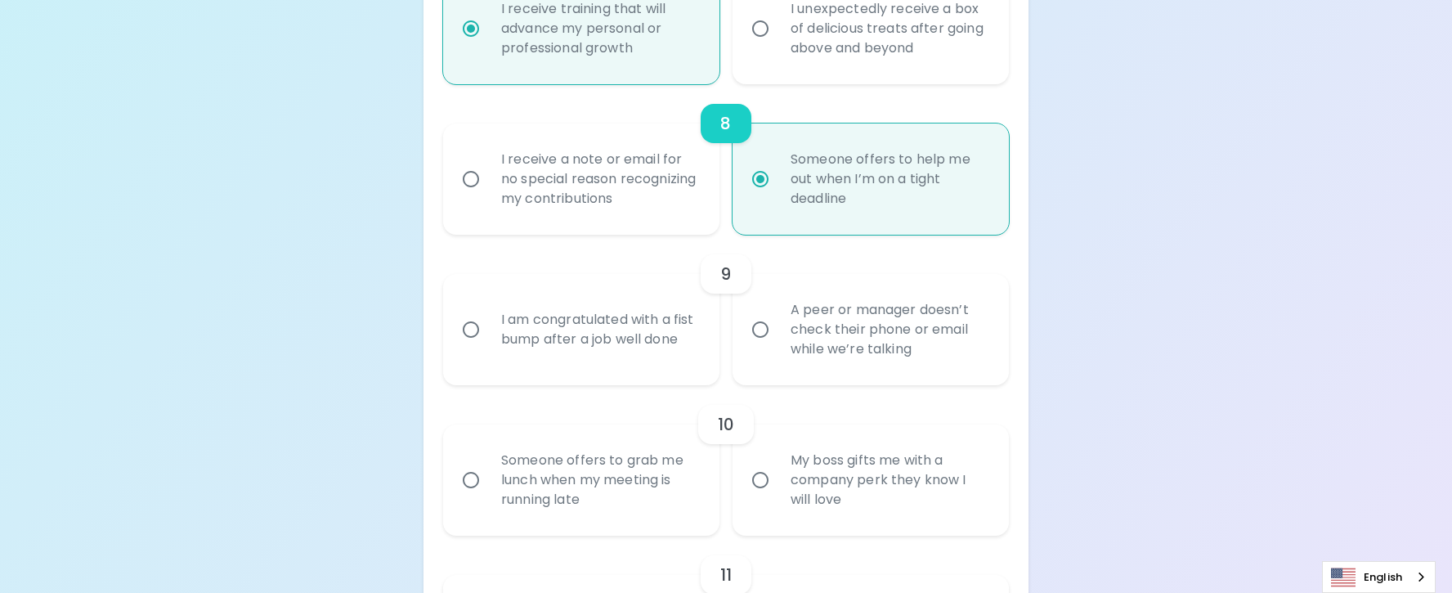
radio input "false"
radio input "true"
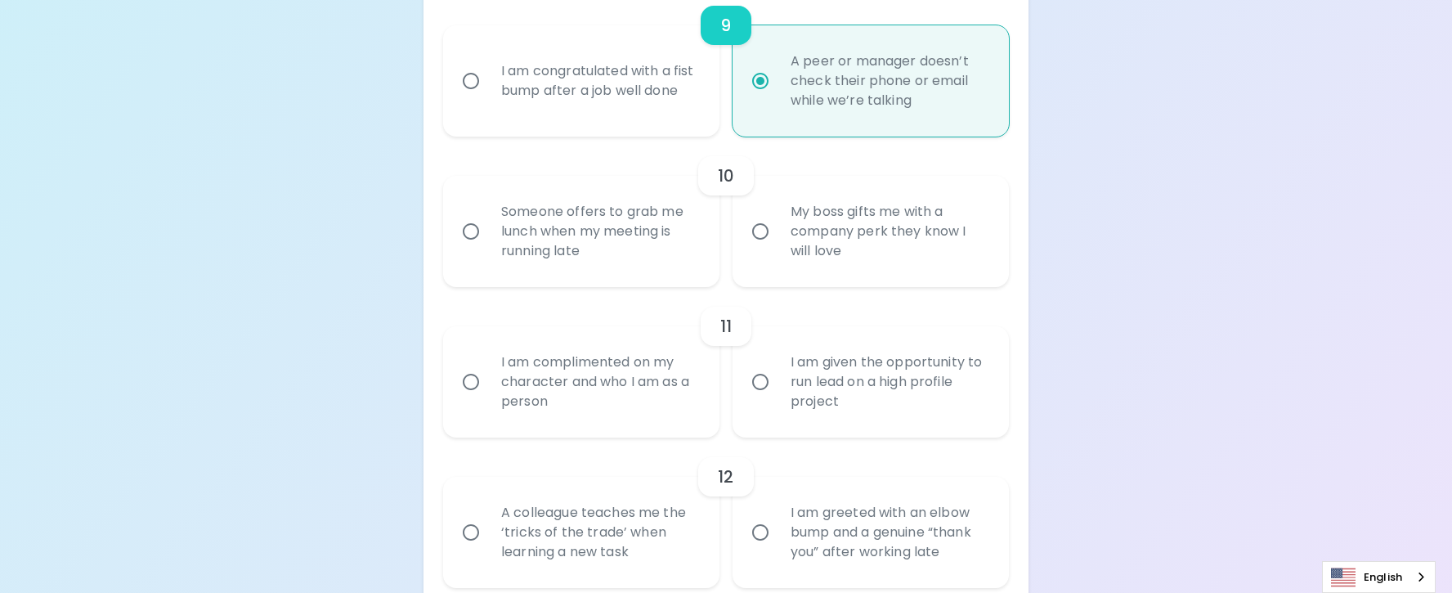
scroll to position [1675, 0]
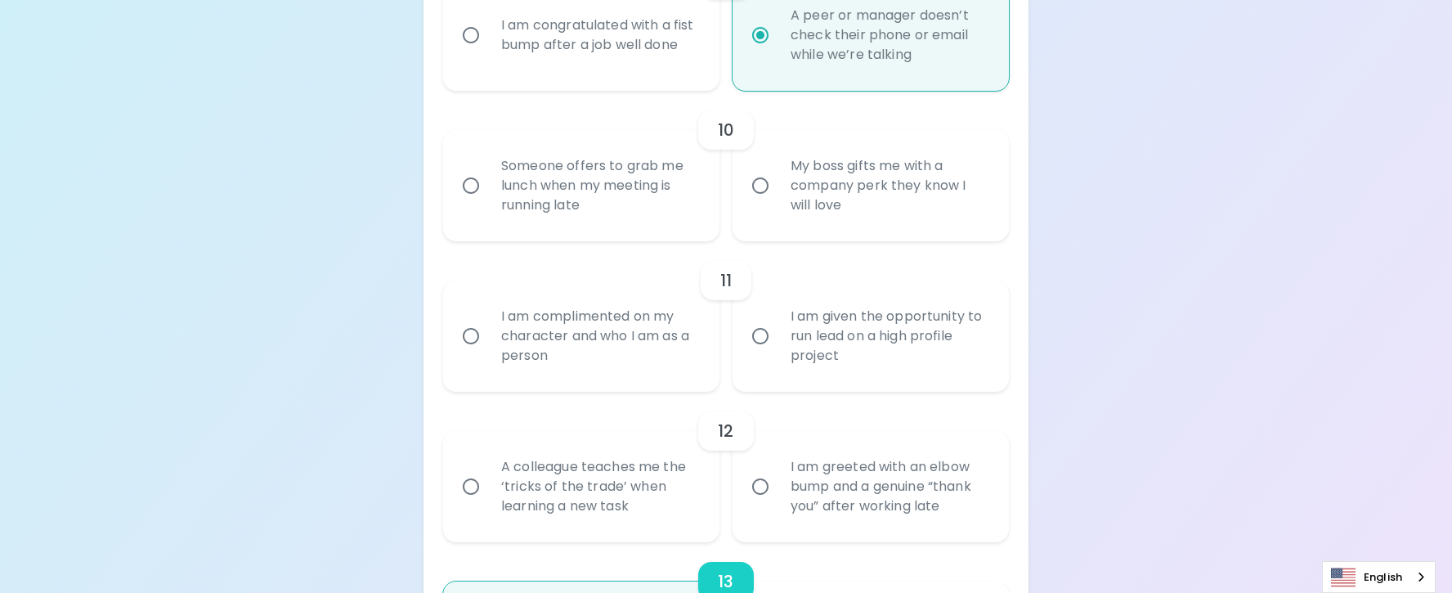
radio input "true"
click at [563, 181] on div "Someone offers to grab me lunch when my meeting is running late" at bounding box center [599, 186] width 222 height 98
click at [488, 181] on input "Someone offers to grab me lunch when my meeting is running late" at bounding box center [471, 185] width 34 height 34
radio input "false"
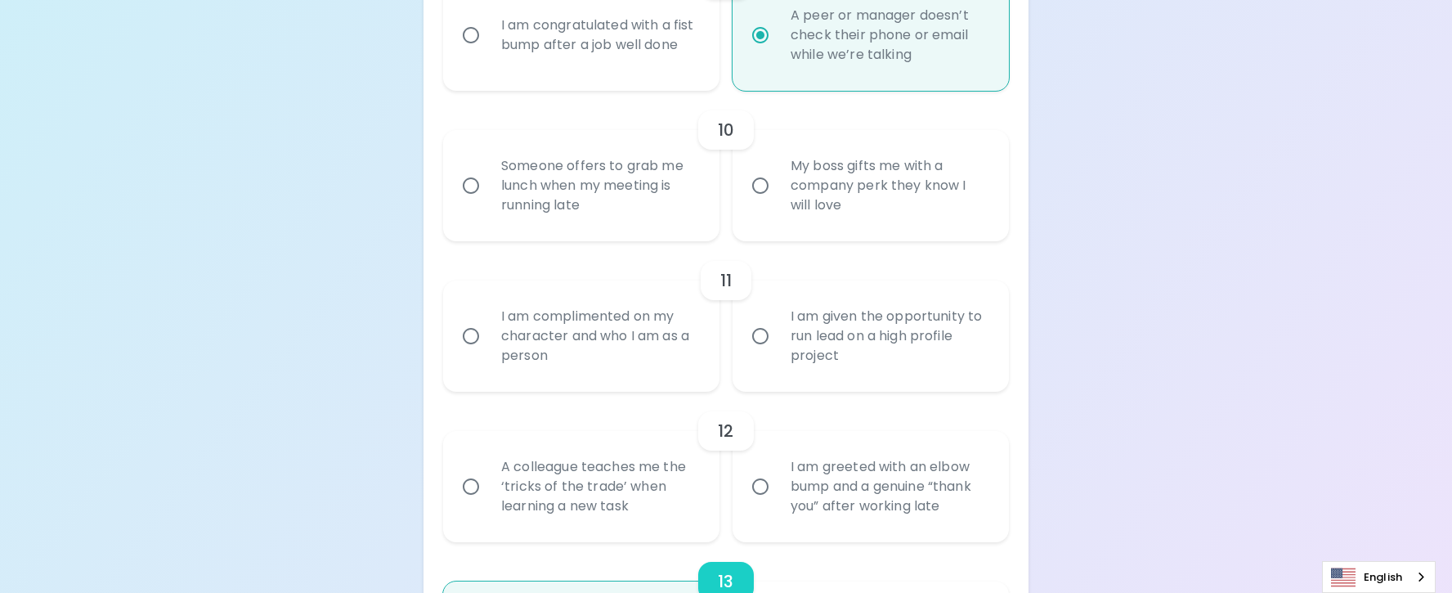
radio input "false"
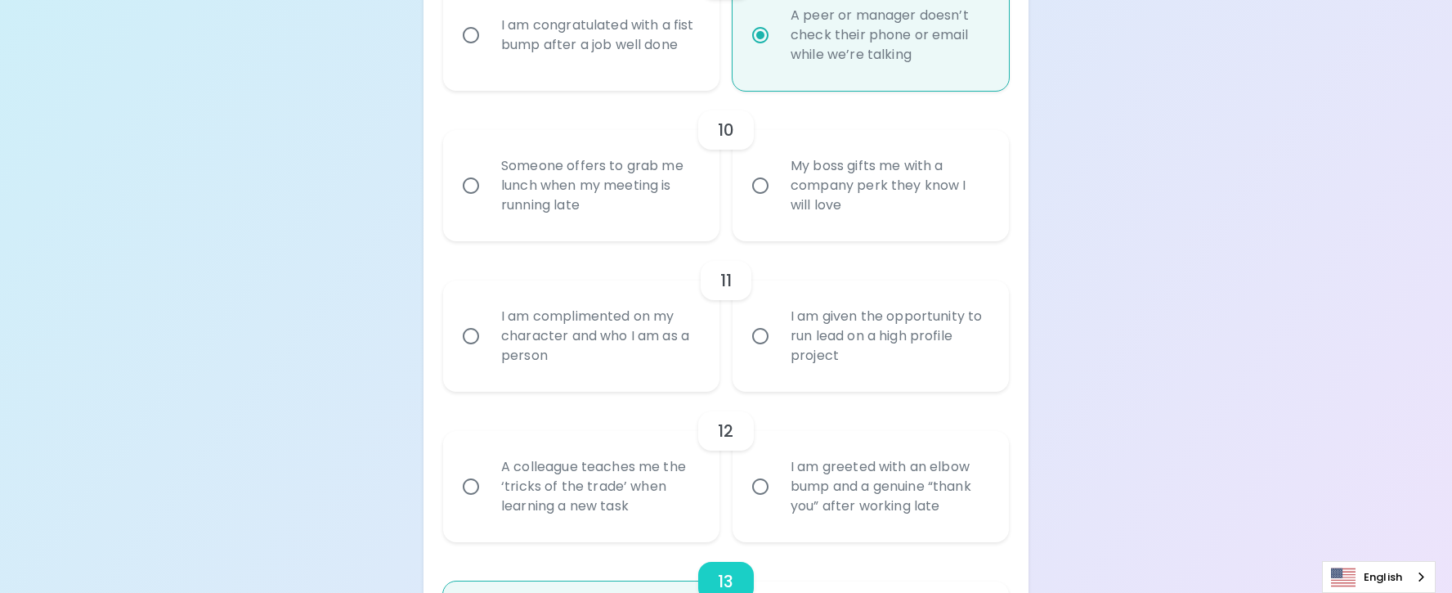
radio input "false"
radio input "true"
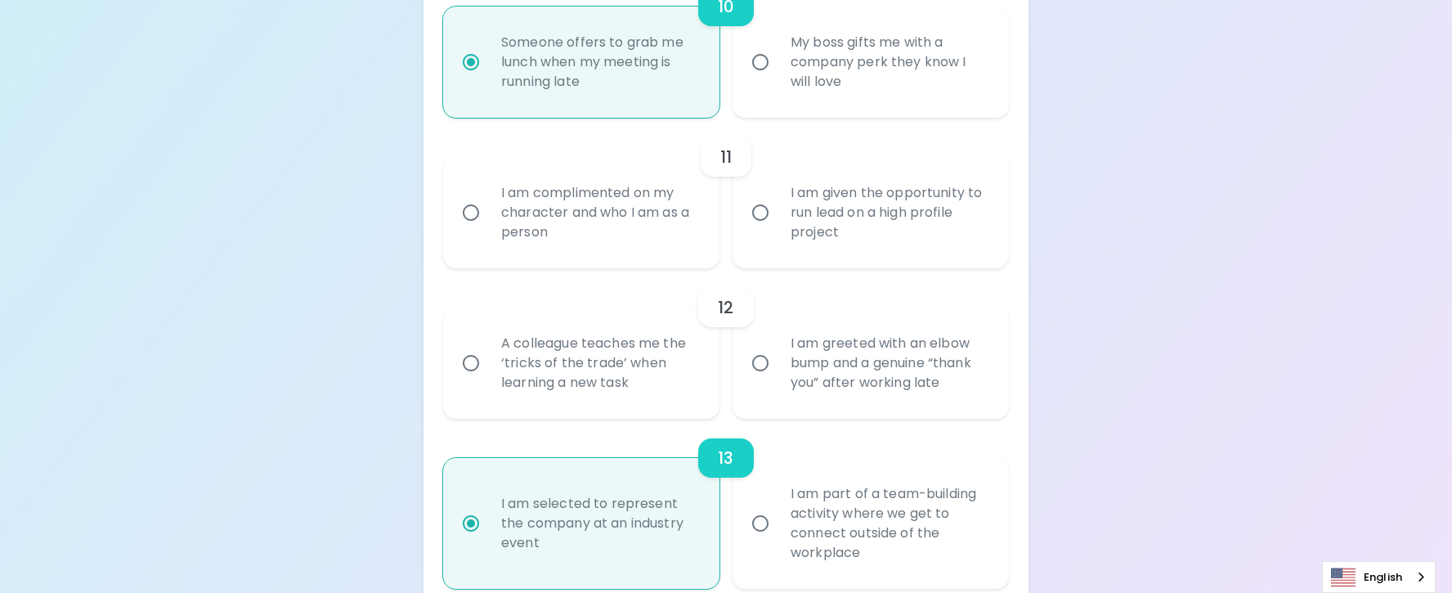
scroll to position [1806, 0]
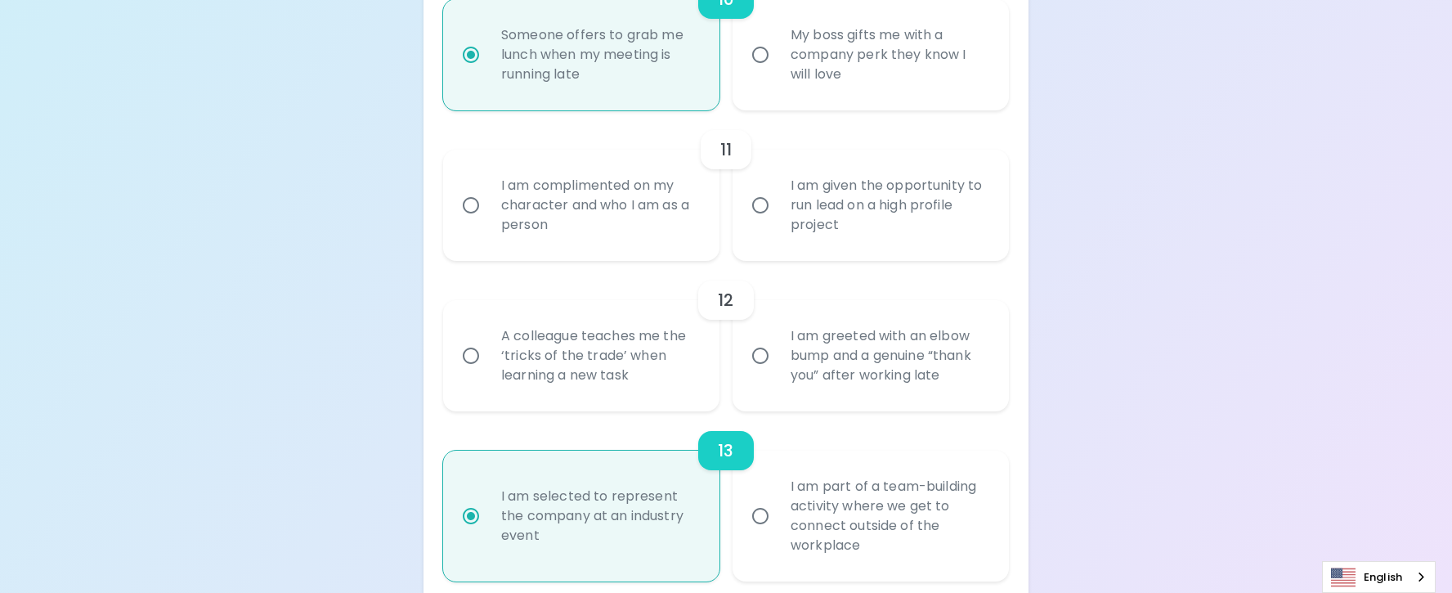
radio input "true"
click at [831, 208] on div "I am given the opportunity to run lead on a high profile project" at bounding box center [889, 205] width 222 height 98
click at [778, 208] on input "I am given the opportunity to run lead on a high profile project" at bounding box center [760, 205] width 34 height 34
radio input "false"
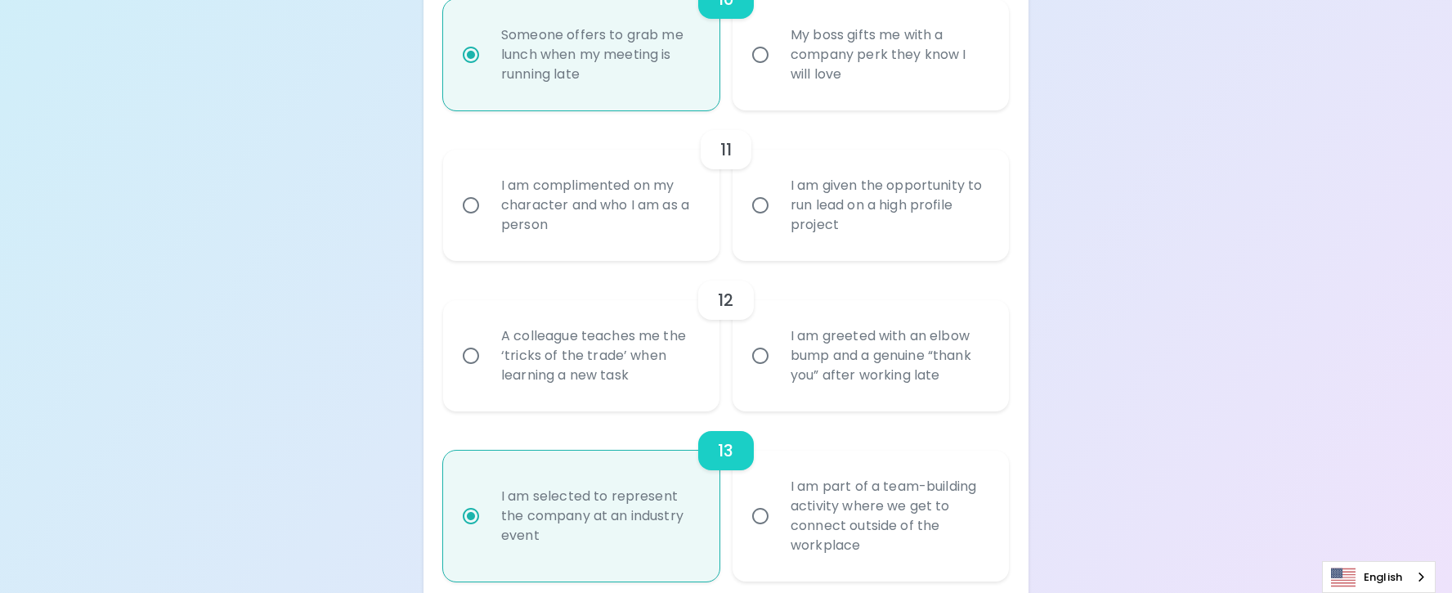
radio input "false"
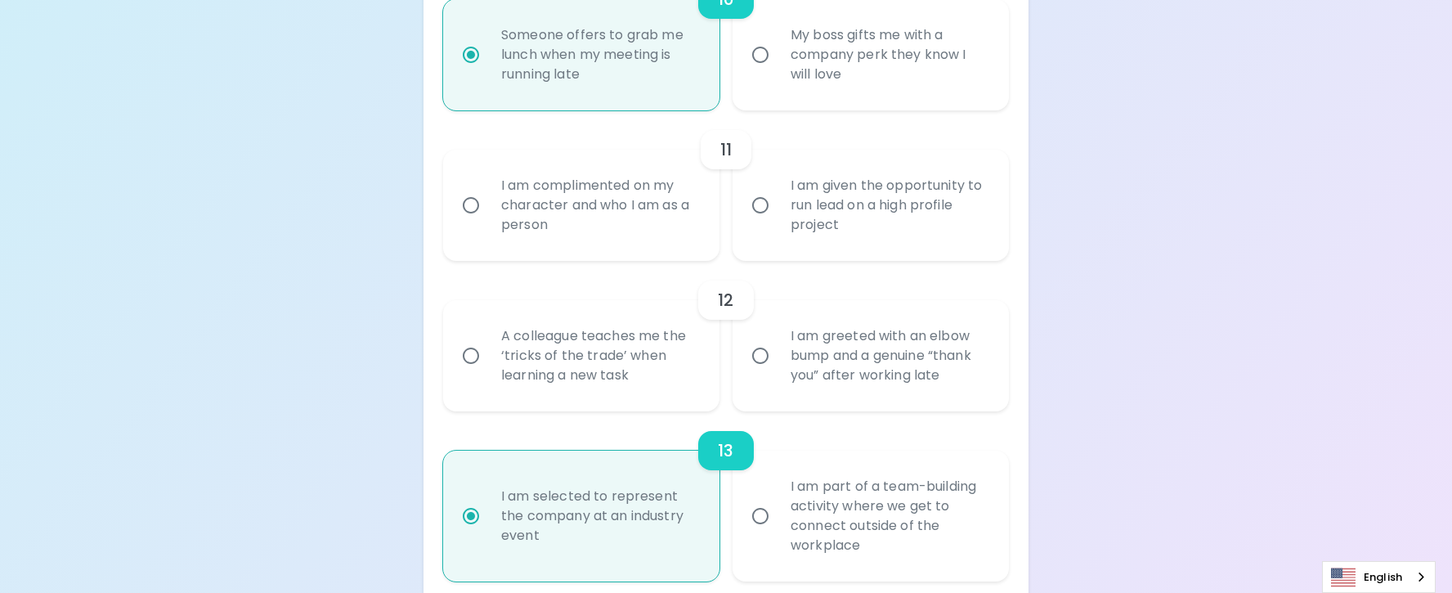
radio input "false"
radio input "true"
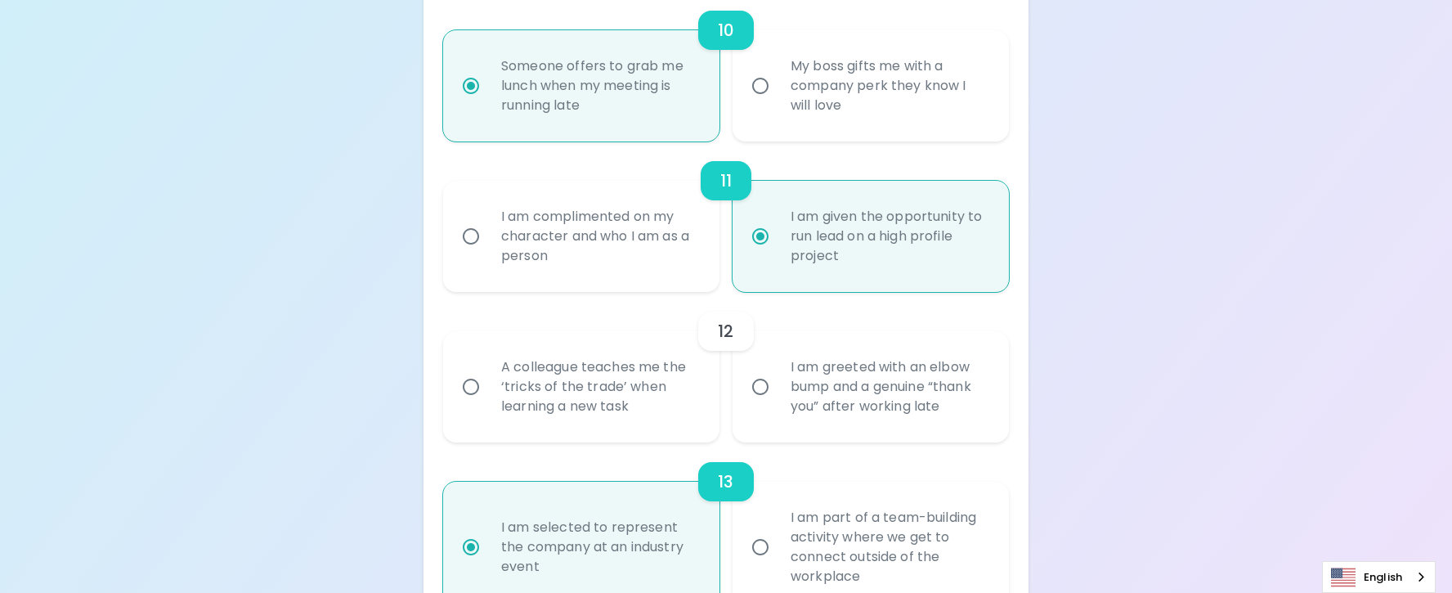
scroll to position [1773, 0]
radio input "true"
click at [596, 227] on div "I am complimented on my character and who I am as a person" at bounding box center [599, 238] width 222 height 98
click at [488, 227] on input "I am complimented on my character and who I am as a person" at bounding box center [471, 238] width 34 height 34
radio input "false"
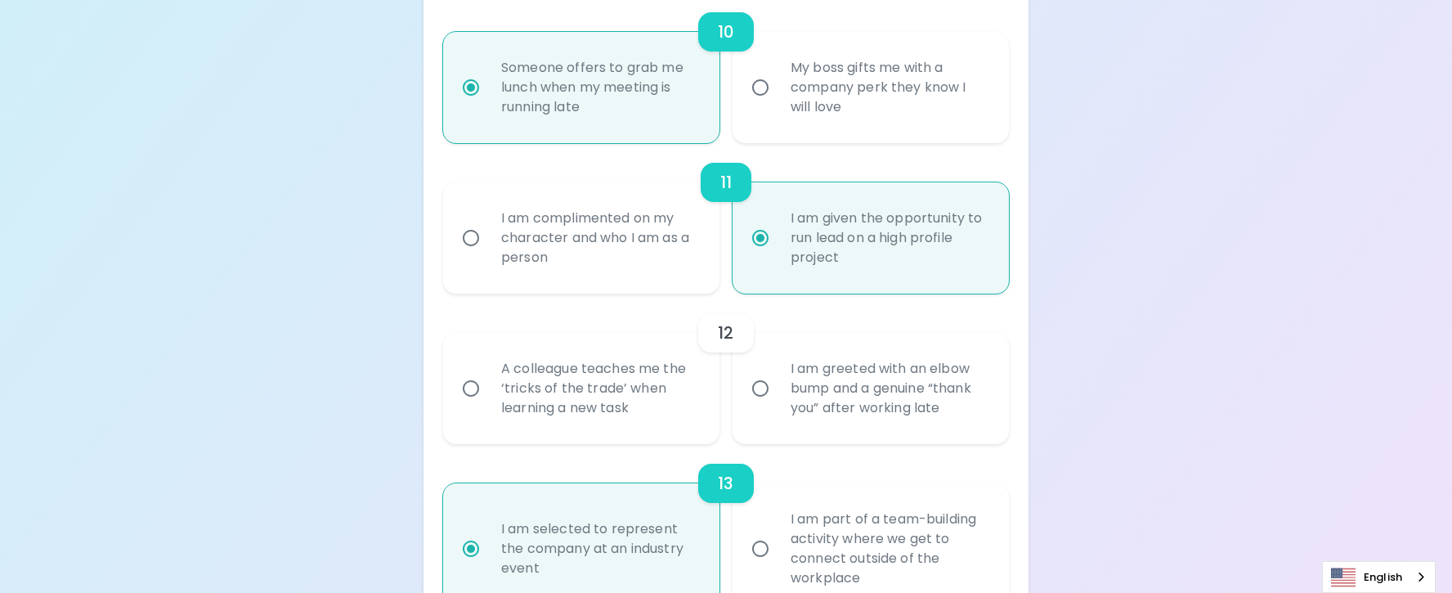
radio input "false"
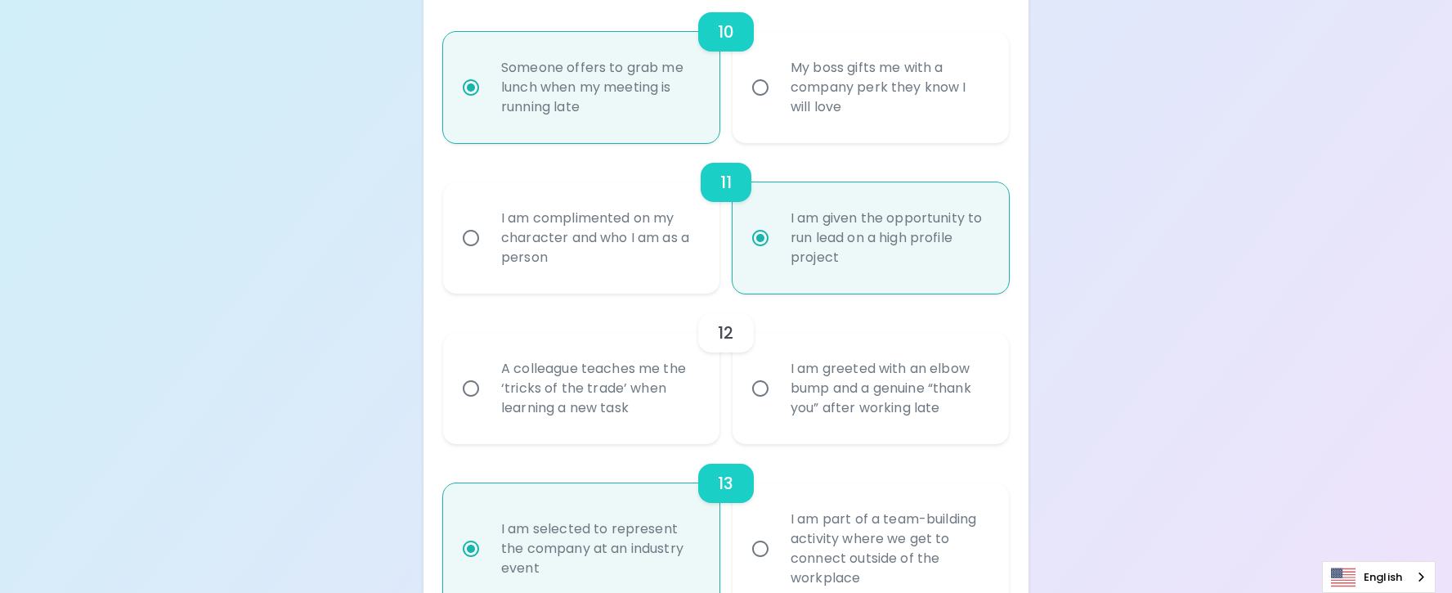
radio input "false"
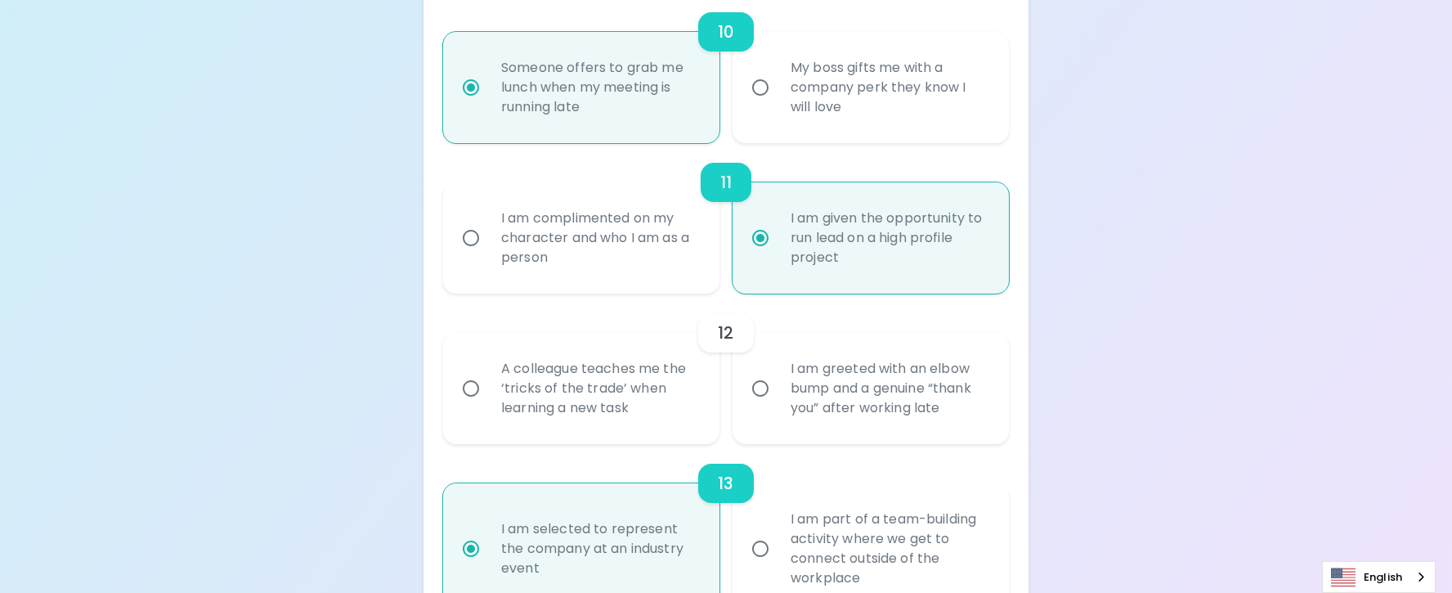
radio input "false"
radio input "true"
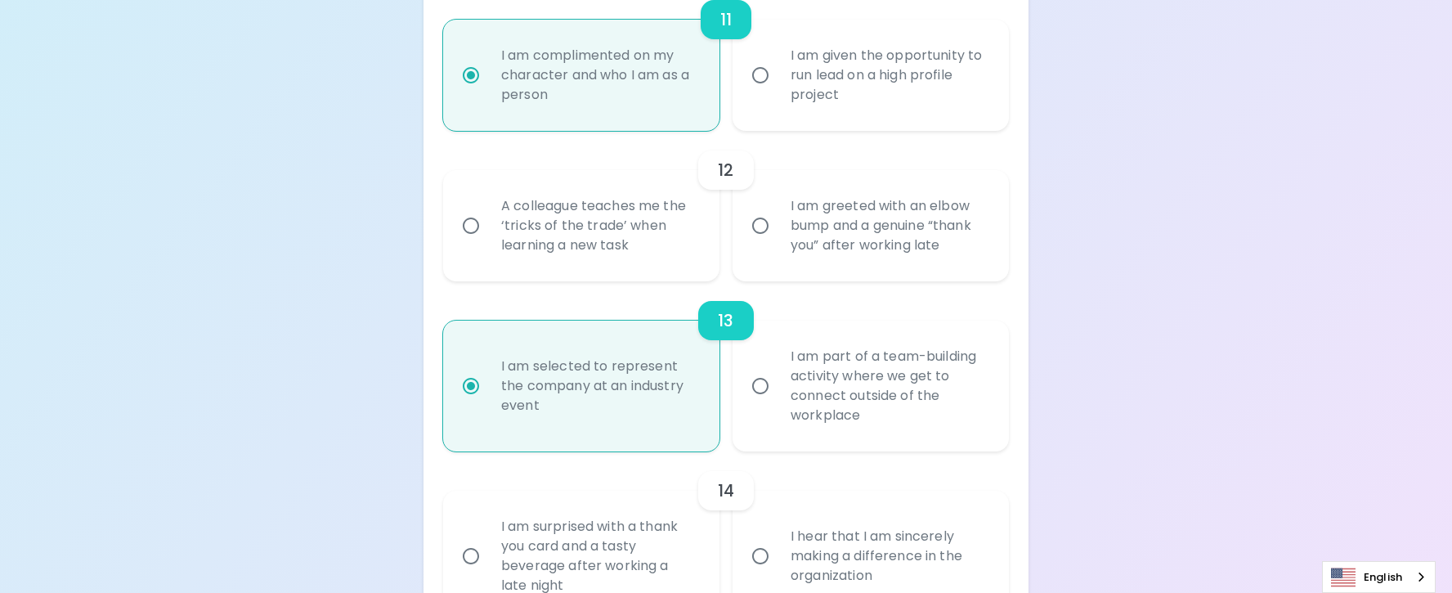
scroll to position [1936, 0]
radio input "true"
click at [587, 239] on div "A colleague teaches me the ‘tricks of the trade’ when learning a new task" at bounding box center [599, 225] width 222 height 98
click at [488, 239] on input "A colleague teaches me the ‘tricks of the trade’ when learning a new task" at bounding box center [471, 225] width 34 height 34
radio input "false"
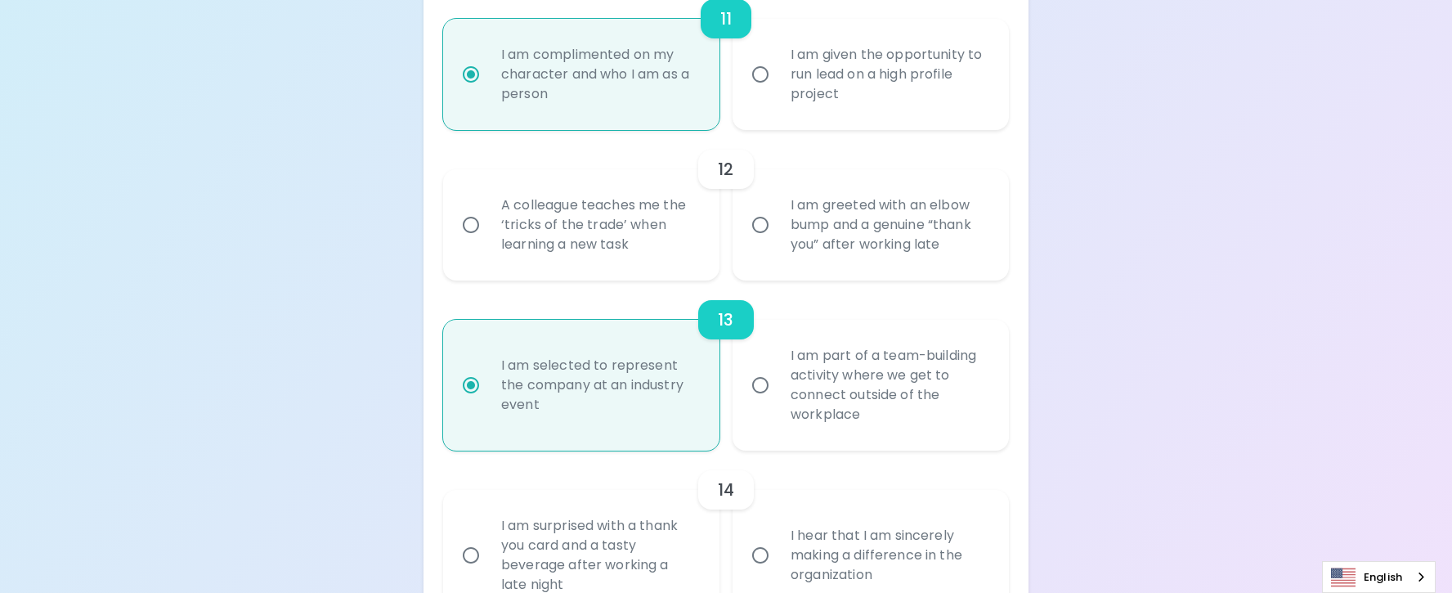
radio input "false"
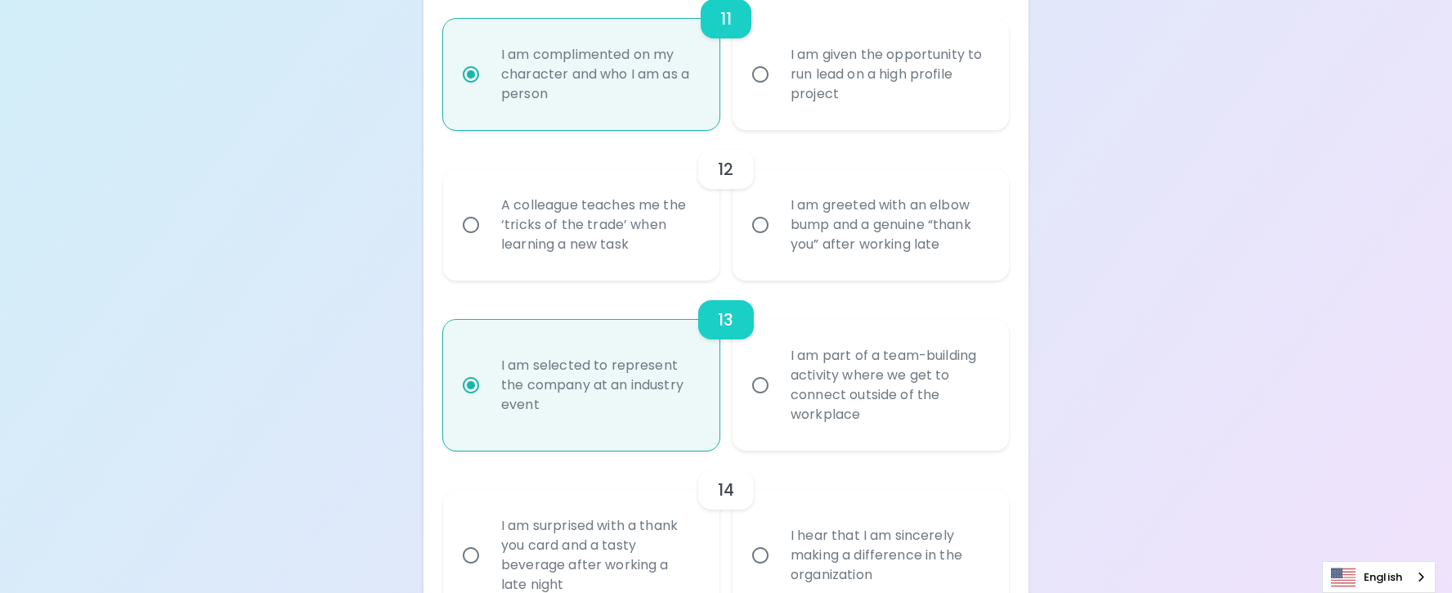
radio input "false"
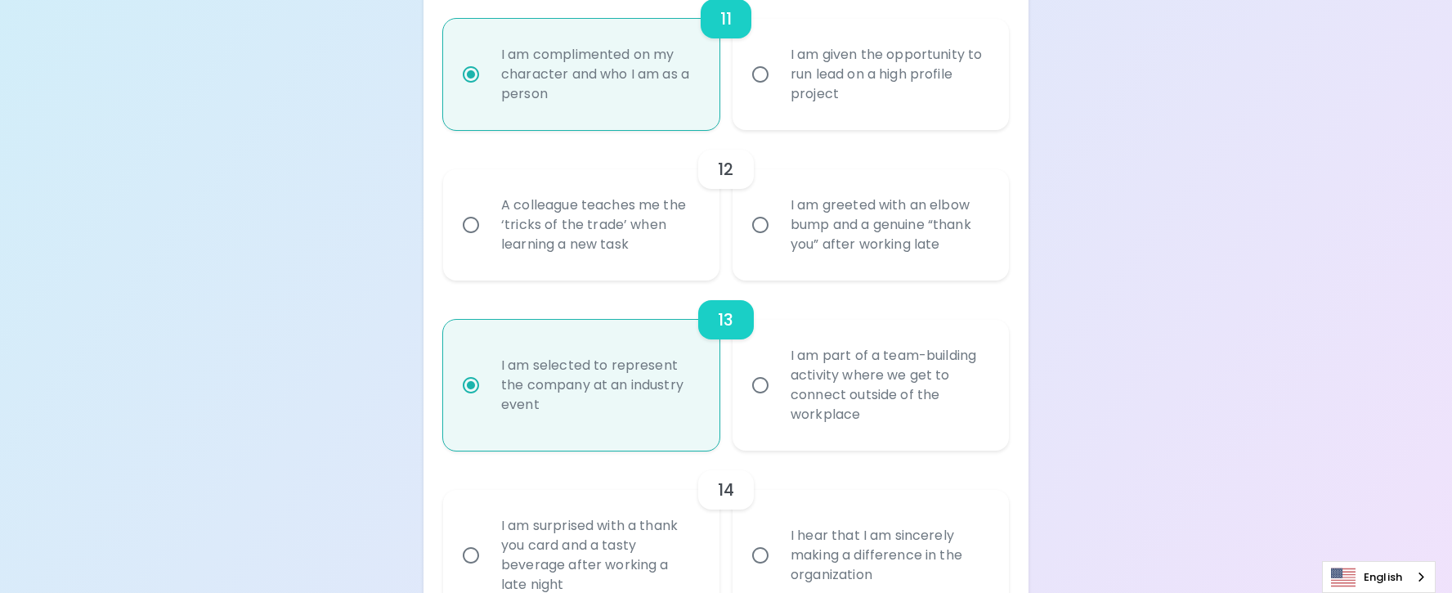
radio input "true"
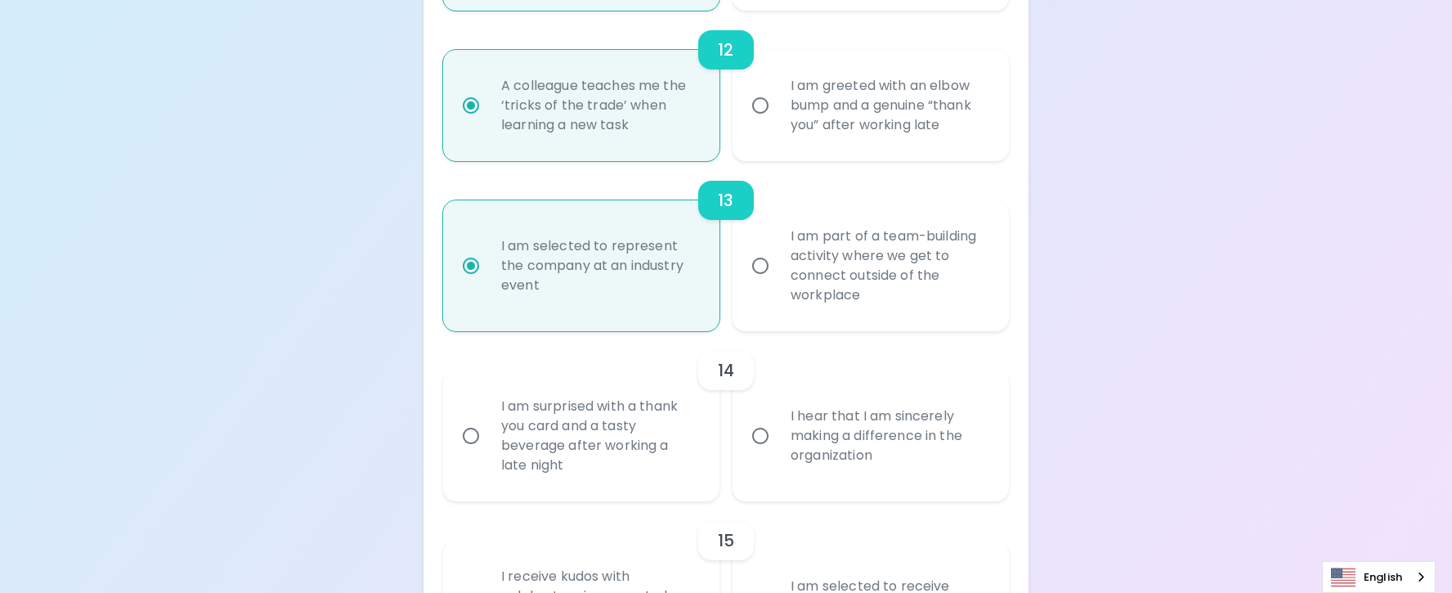
scroll to position [2067, 0]
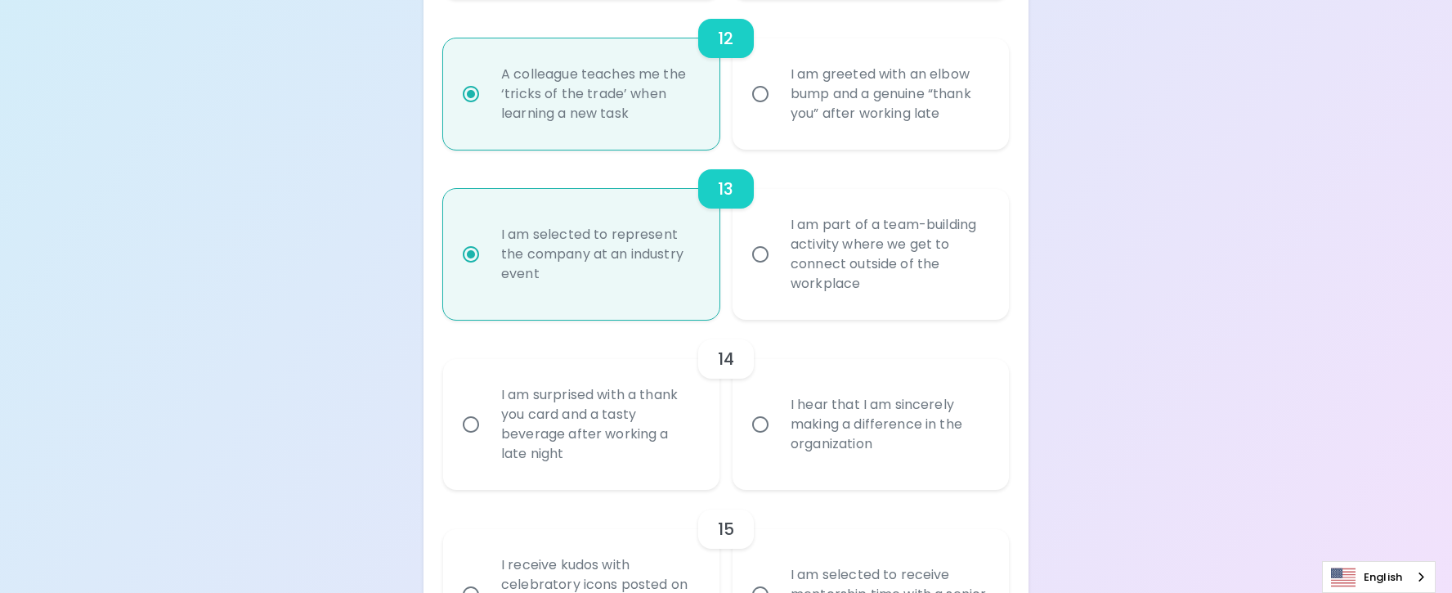
radio input "true"
click at [884, 254] on div "I am part of a team-building activity where we get to connect outside of the wo…" at bounding box center [889, 254] width 222 height 118
click at [778, 254] on input "I am part of a team-building activity where we get to connect outside of the wo…" at bounding box center [760, 254] width 34 height 34
radio input "false"
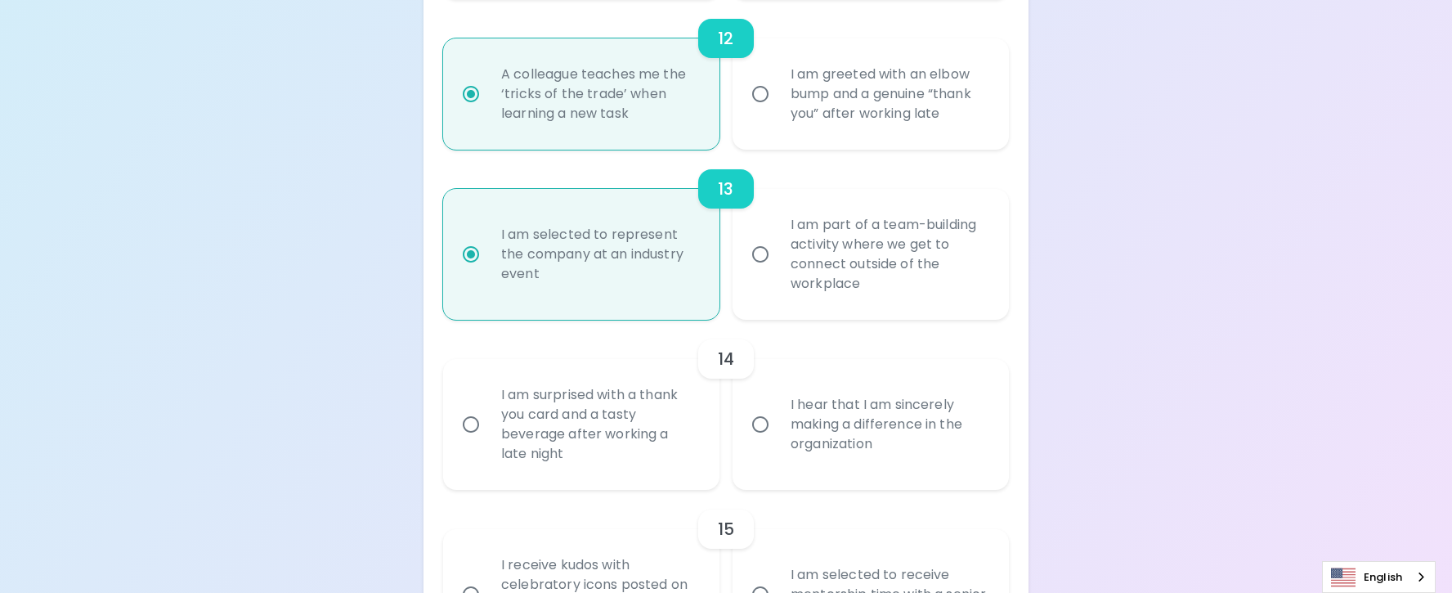
radio input "false"
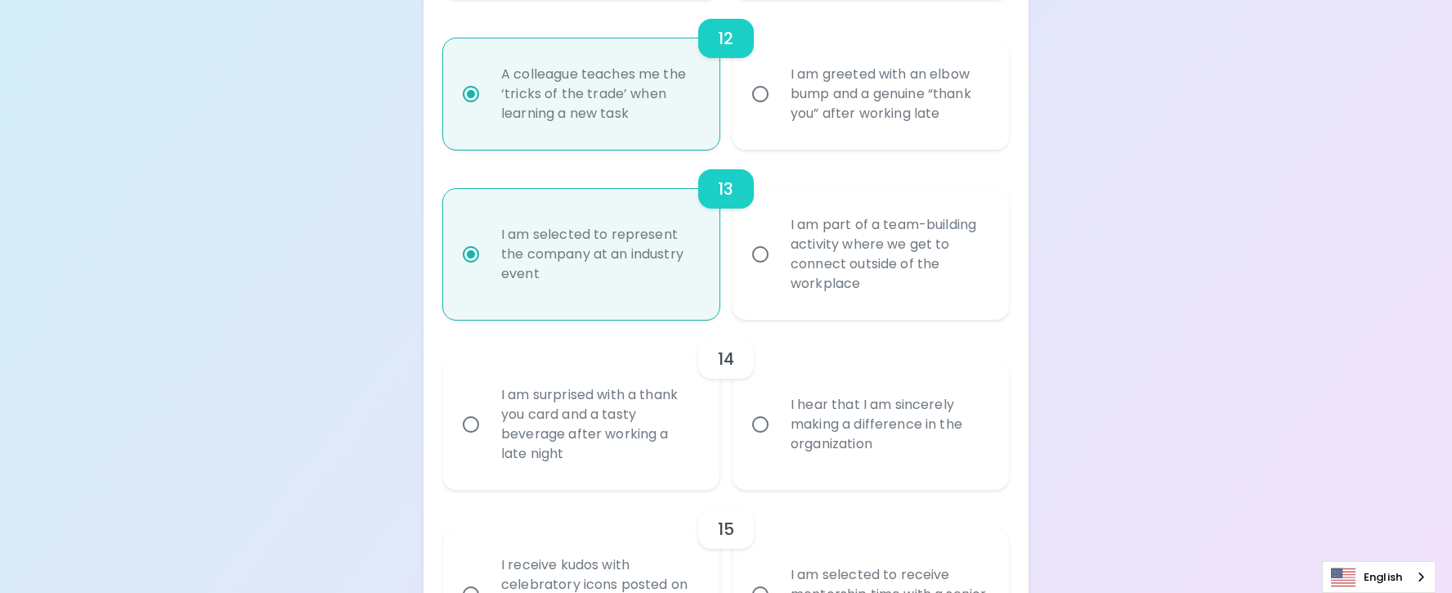
radio input "false"
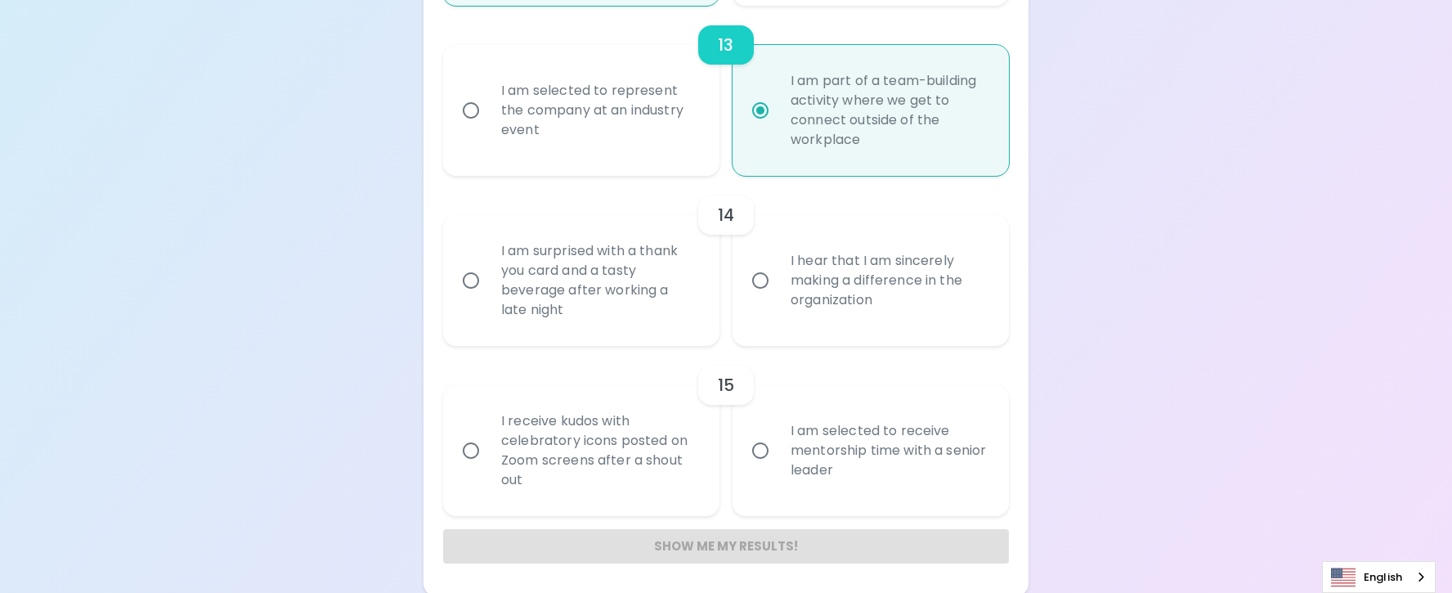
scroll to position [2214, 0]
radio input "true"
click at [846, 289] on div "I hear that I am sincerely making a difference in the organization" at bounding box center [889, 277] width 222 height 98
click at [778, 289] on input "I hear that I am sincerely making a difference in the organization" at bounding box center [760, 277] width 34 height 34
radio input "false"
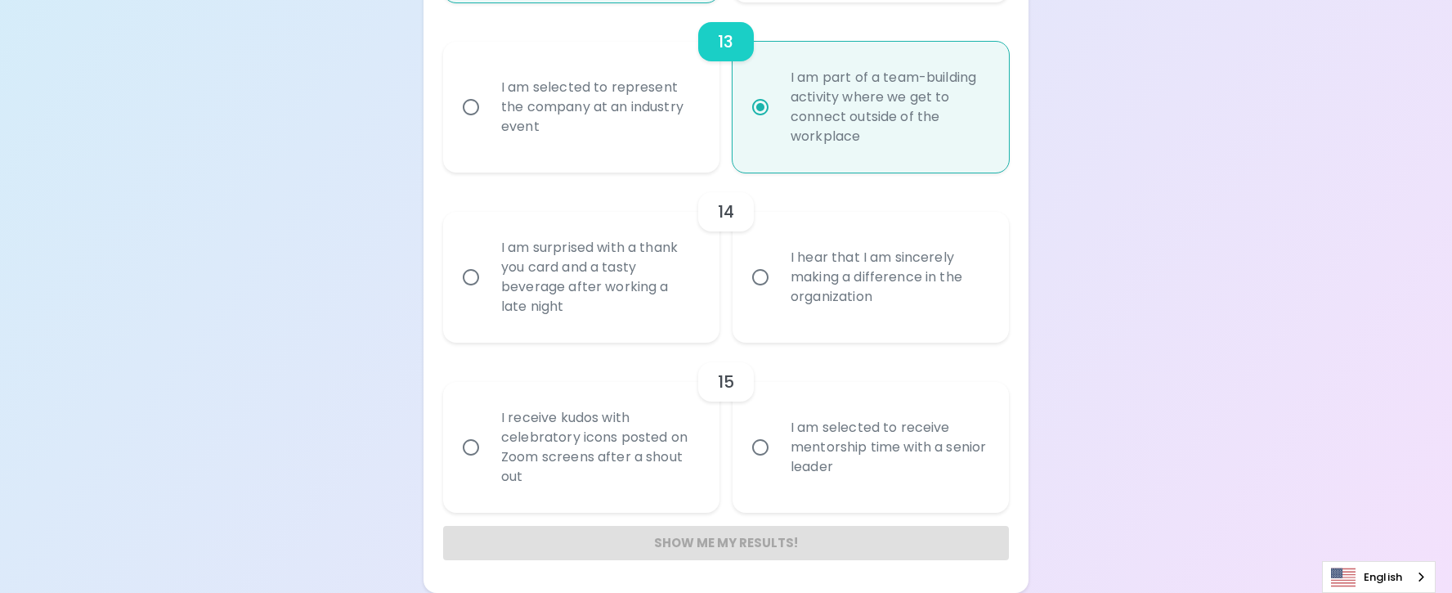
radio input "false"
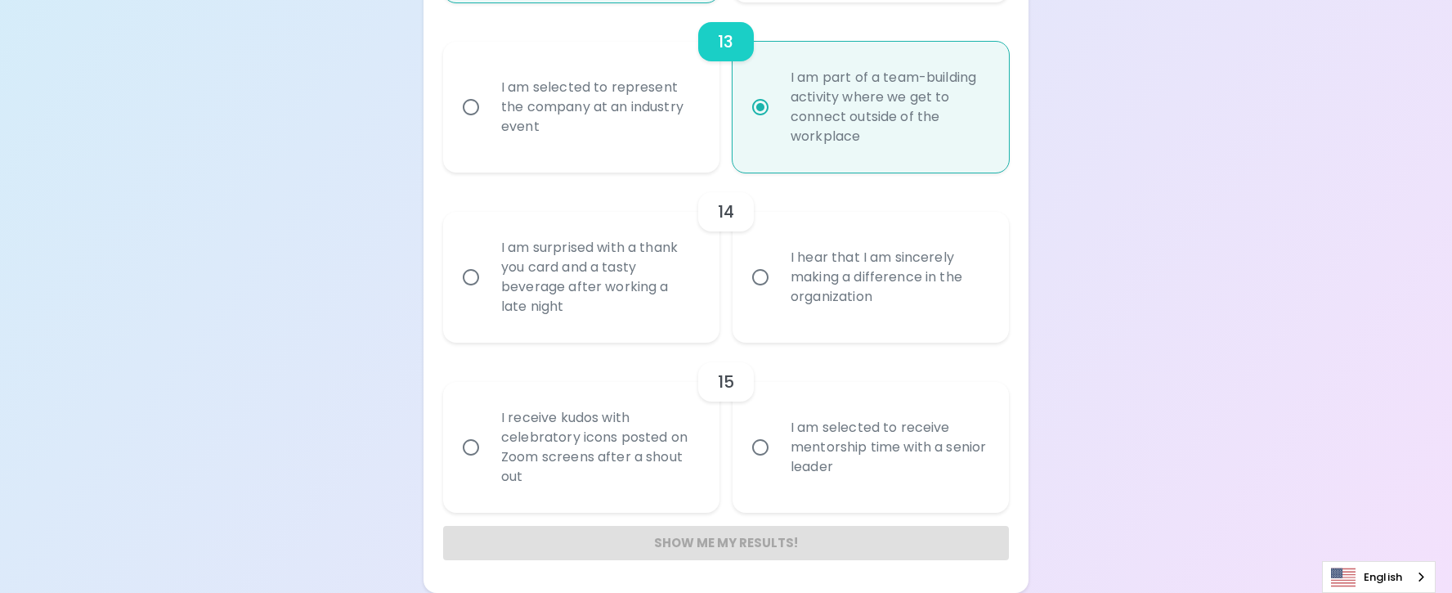
radio input "false"
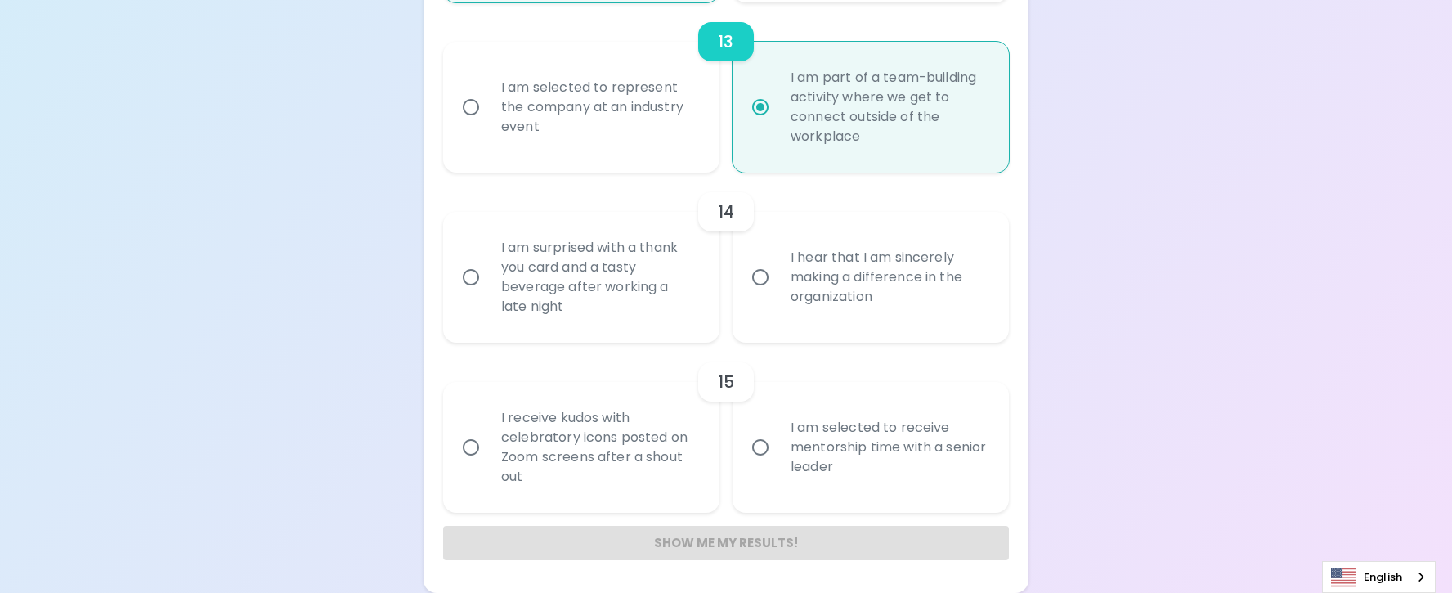
radio input "false"
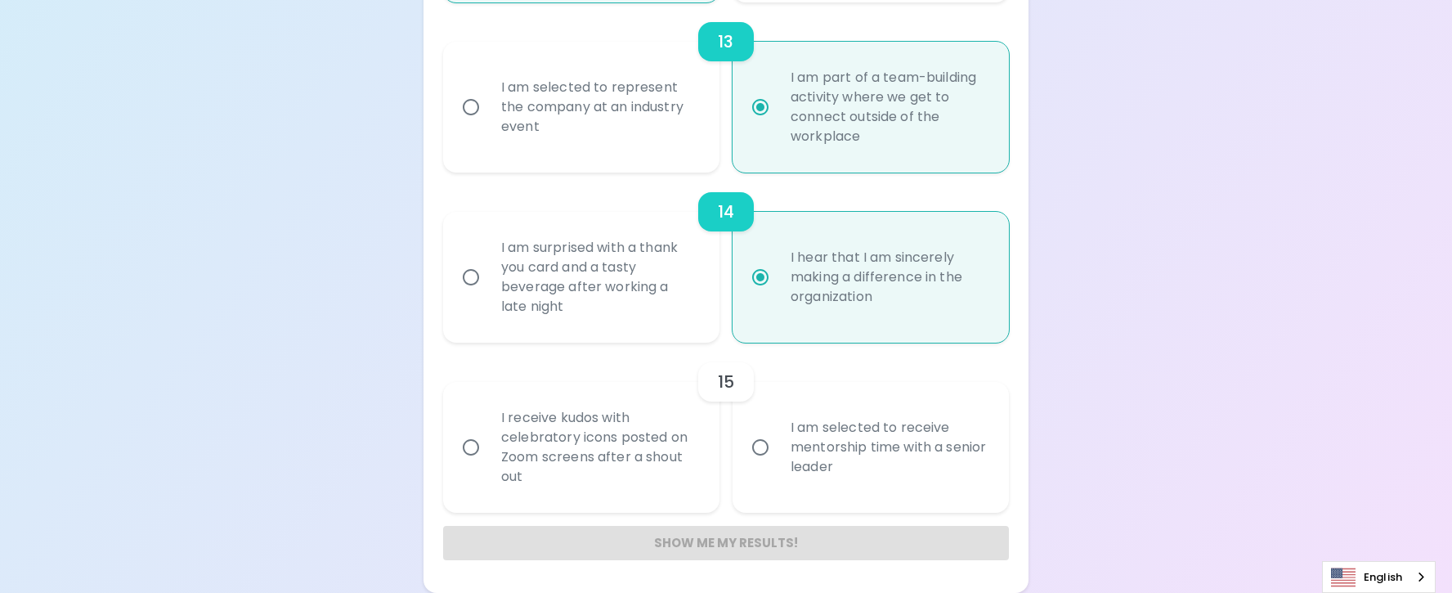
radio input "true"
click at [887, 442] on div "I am selected to receive mentorship time with a senior leader" at bounding box center [889, 447] width 222 height 98
click at [778, 442] on input "I am selected to receive mentorship time with a senior leader" at bounding box center [760, 447] width 34 height 34
radio input "false"
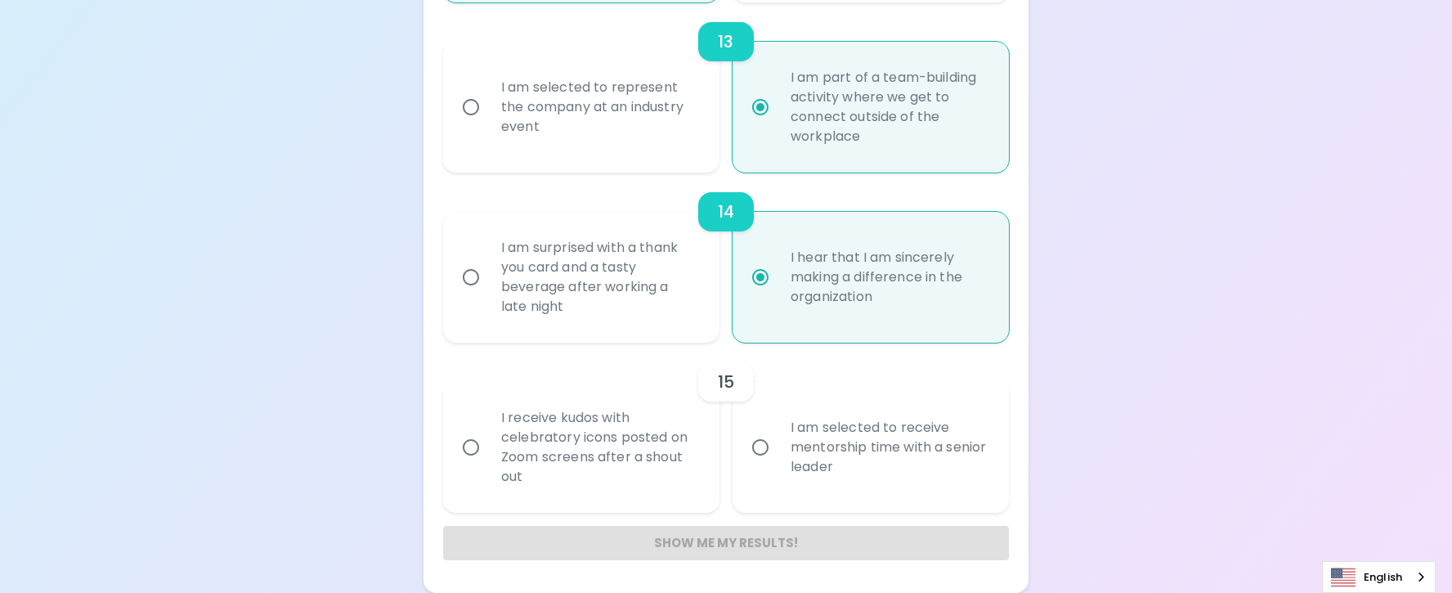
radio input "false"
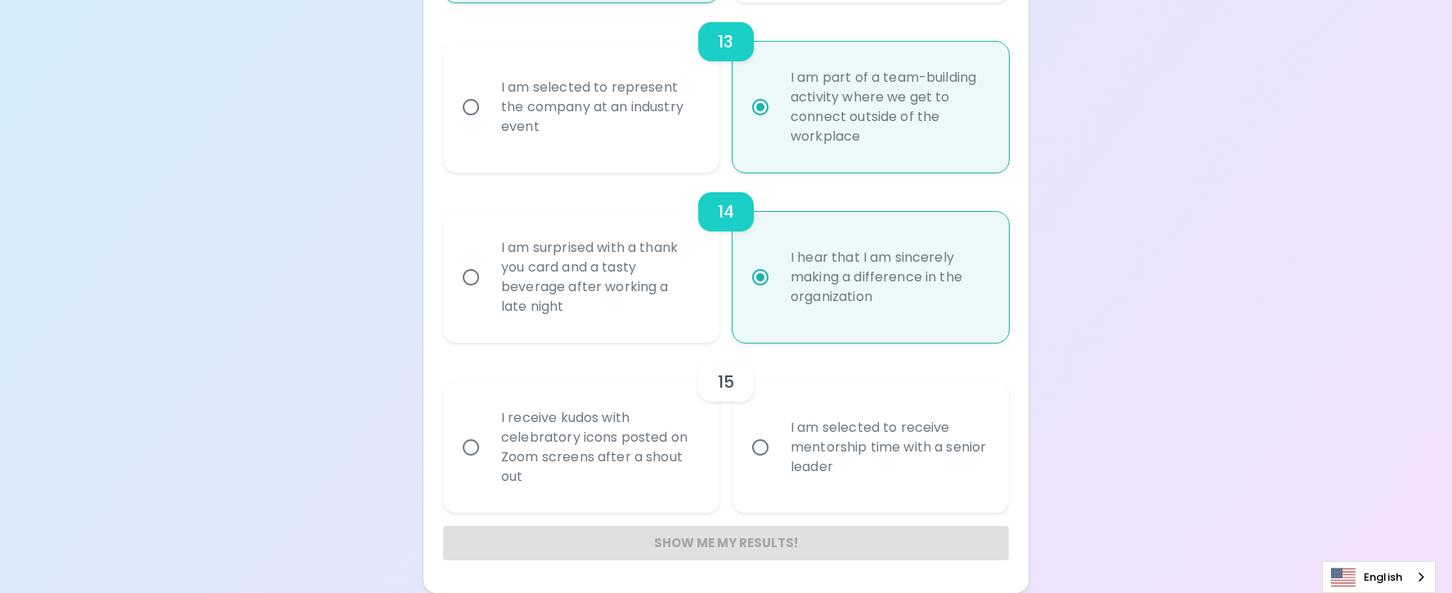
radio input "false"
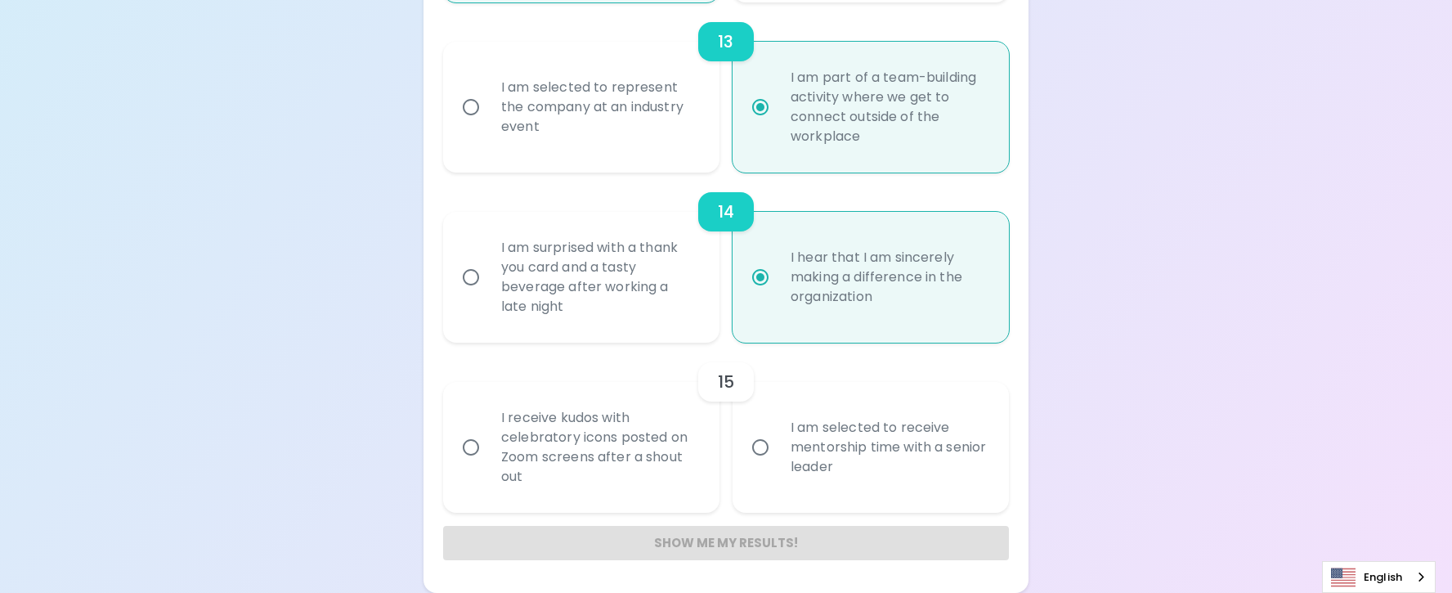
radio input "false"
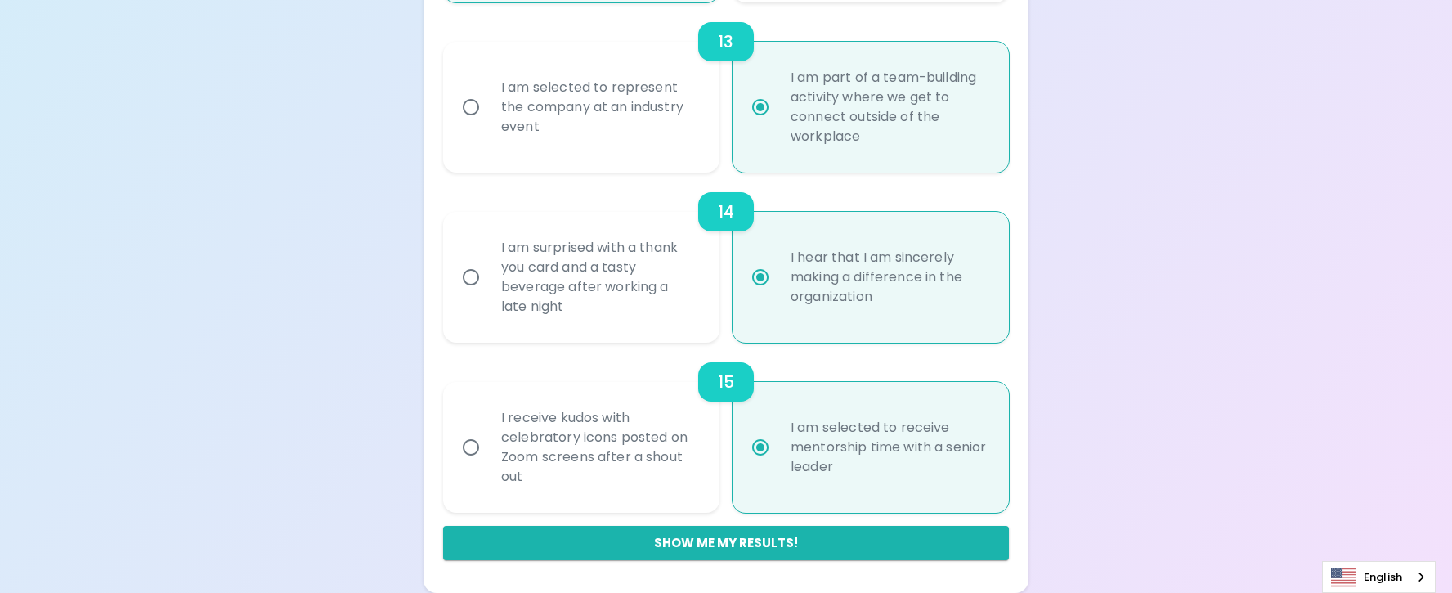
radio input "true"
click at [832, 537] on button "Show me my results!" at bounding box center [726, 543] width 566 height 34
radio input "false"
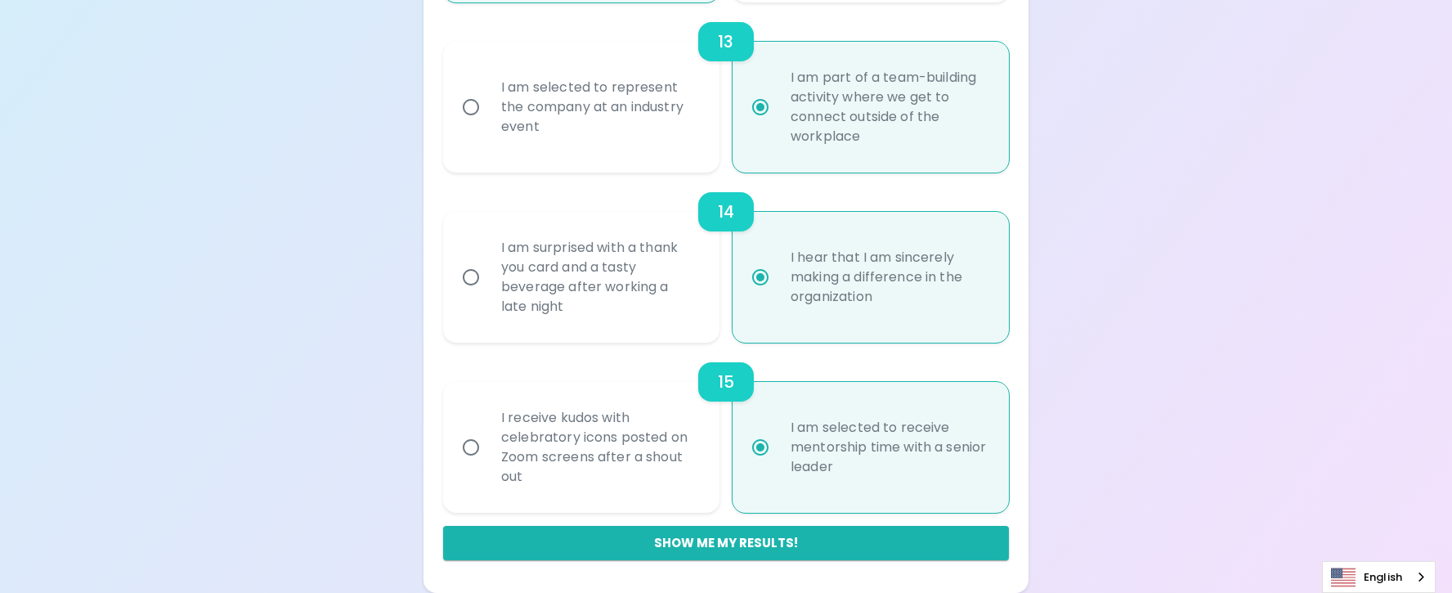
radio input "false"
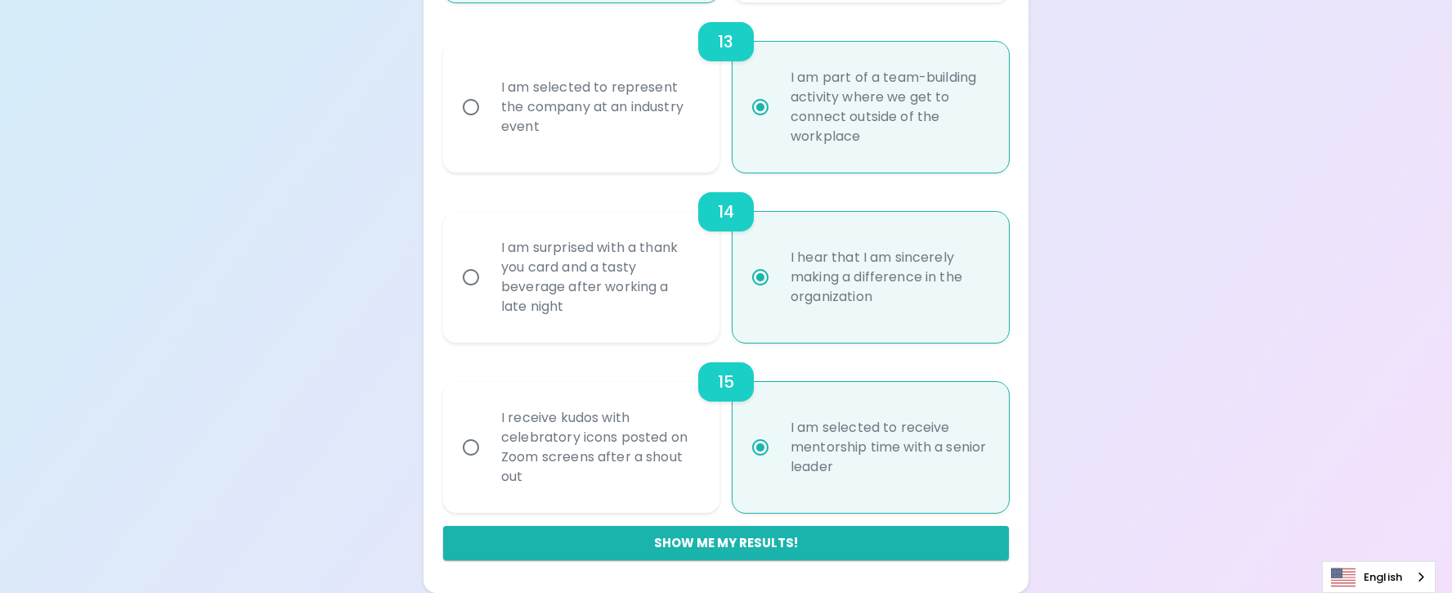
radio input "false"
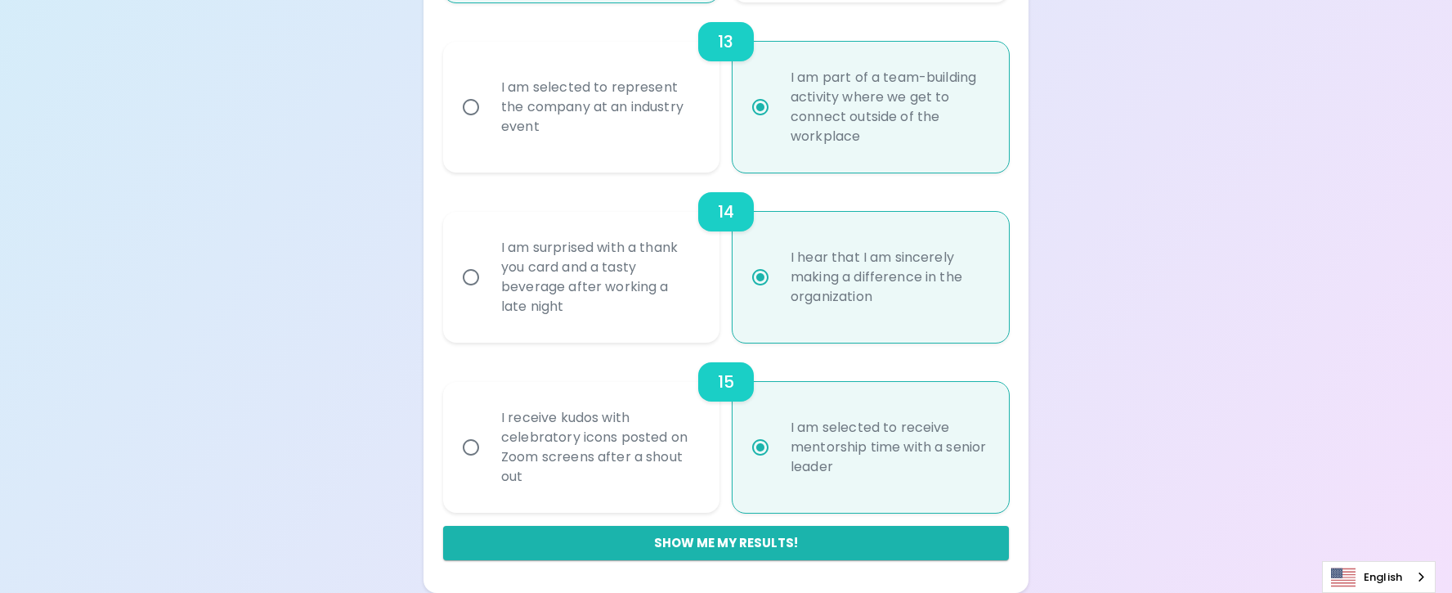
radio input "false"
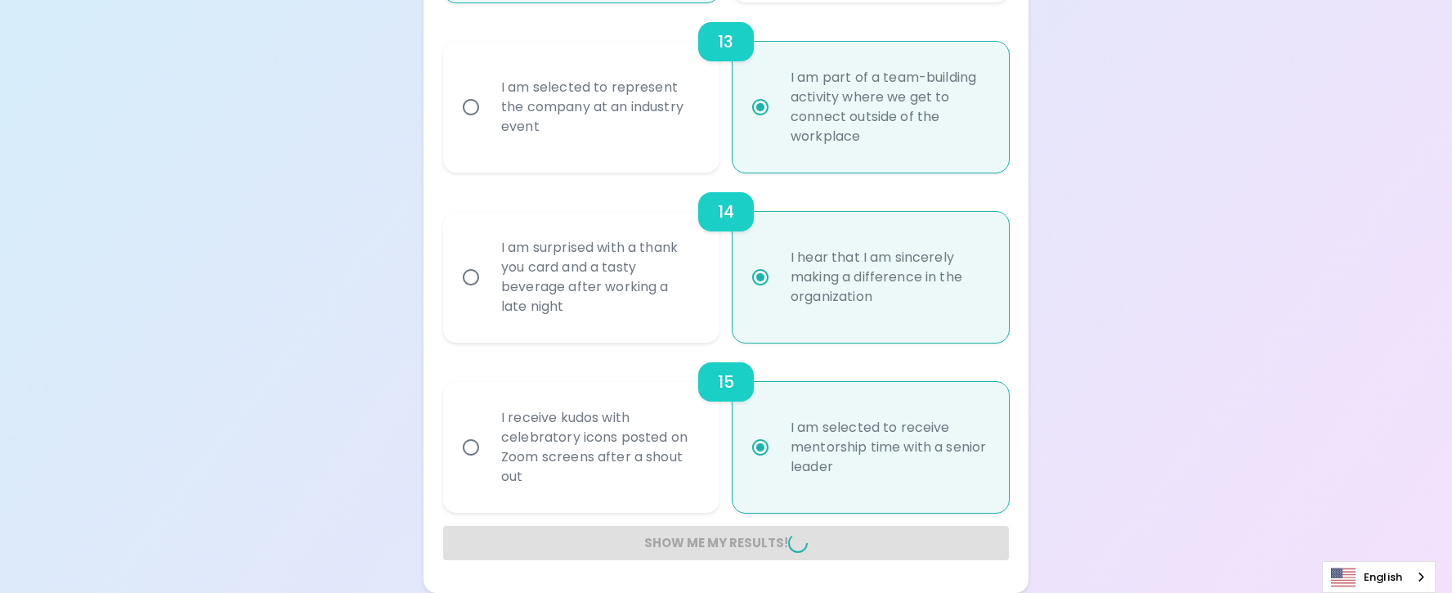
radio input "false"
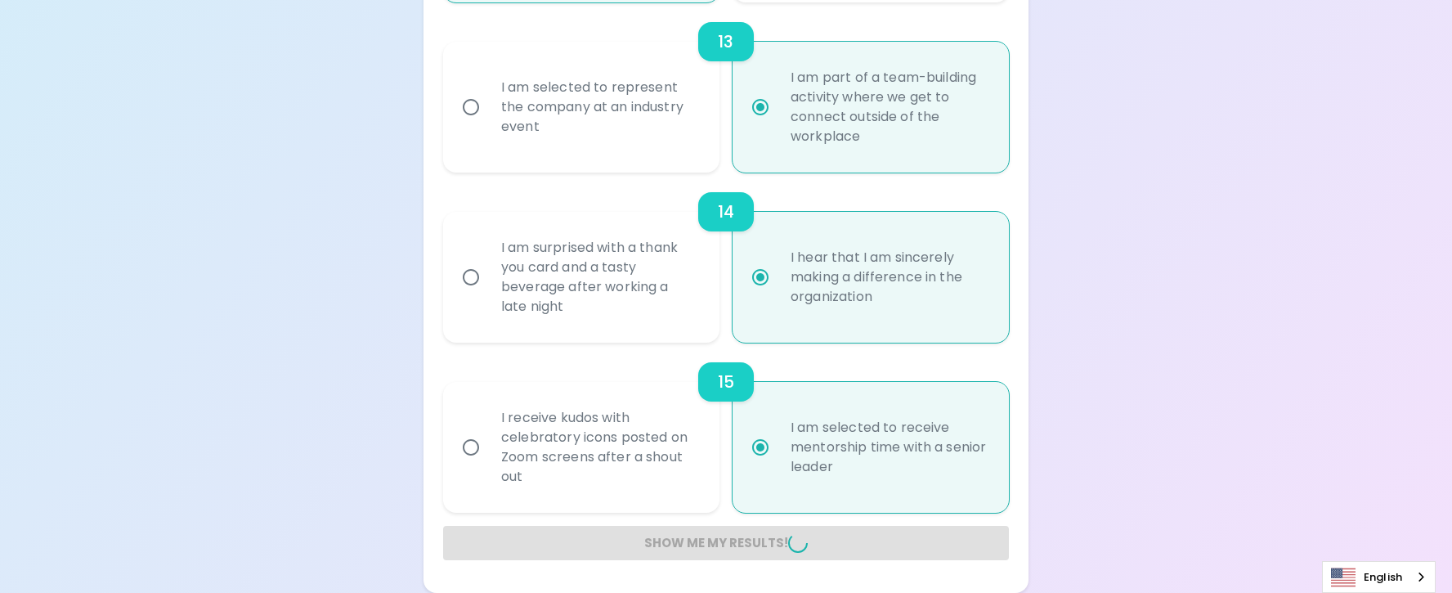
radio input "false"
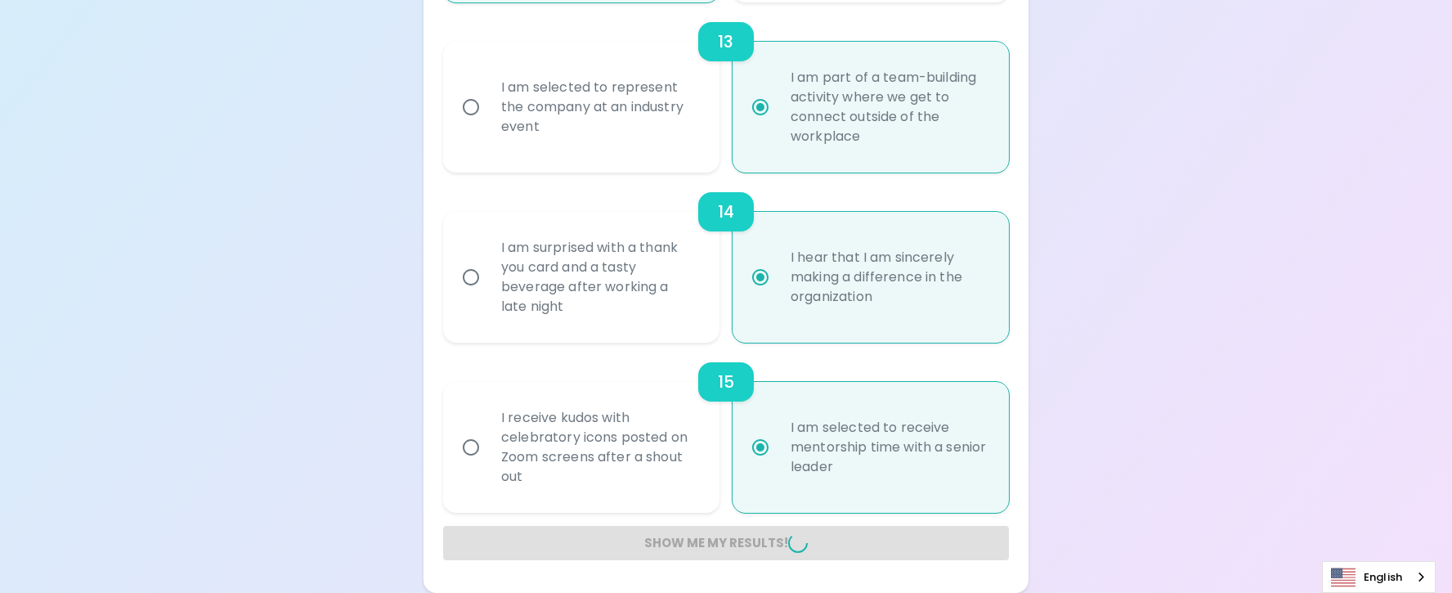
radio input "false"
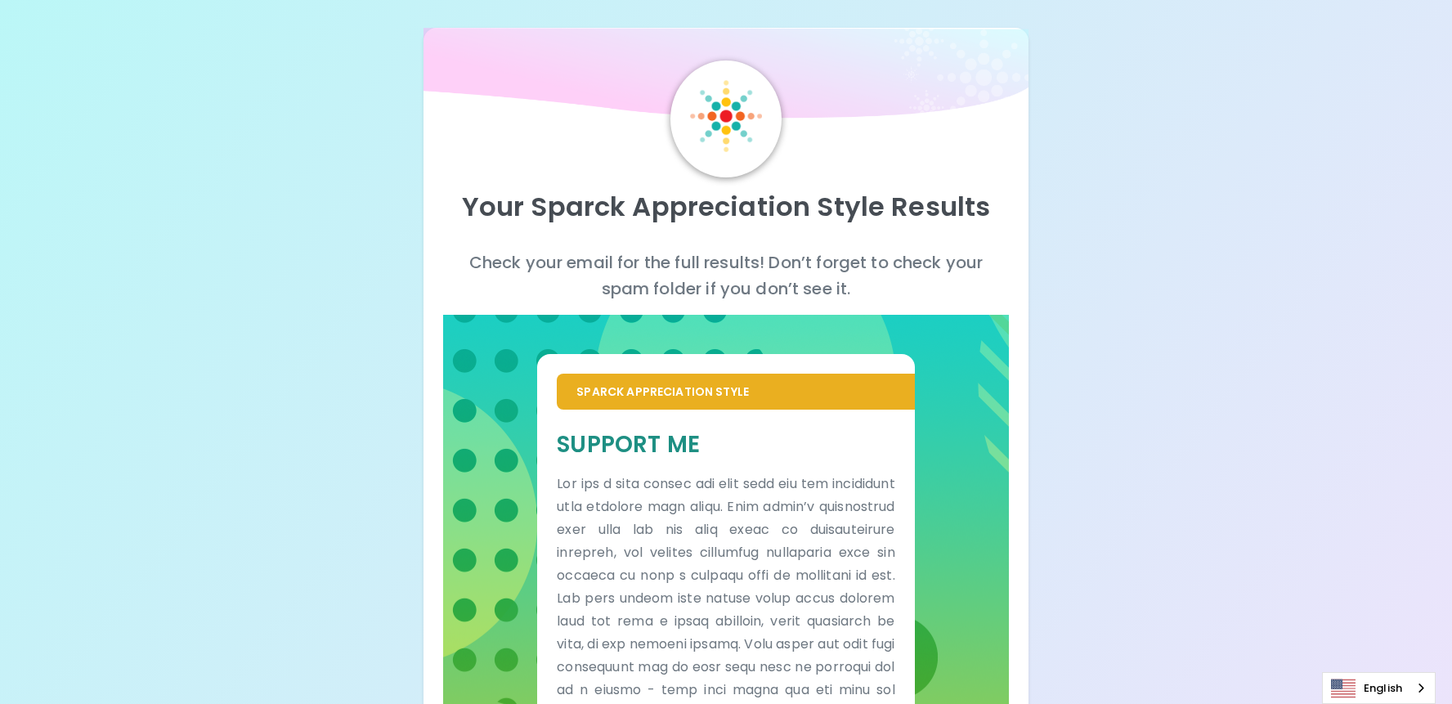
scroll to position [0, 0]
